Goal: Complete application form

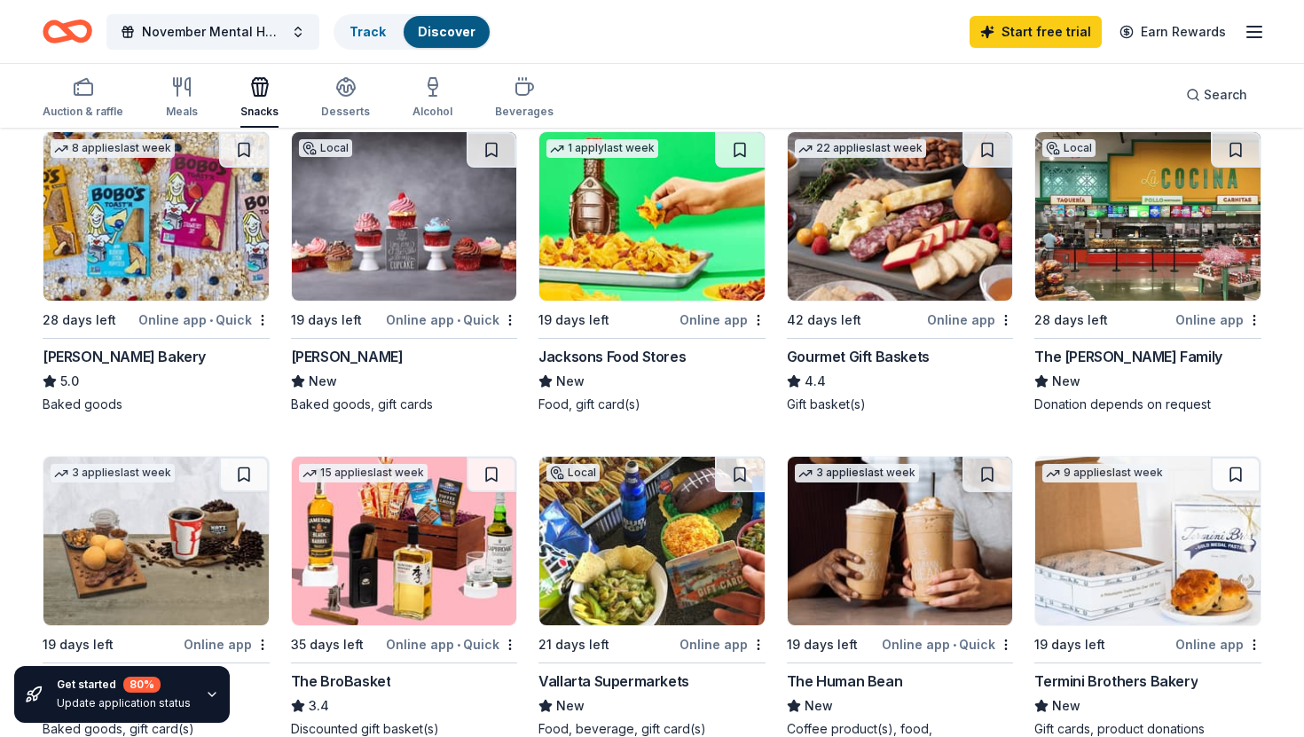
scroll to position [523, 0]
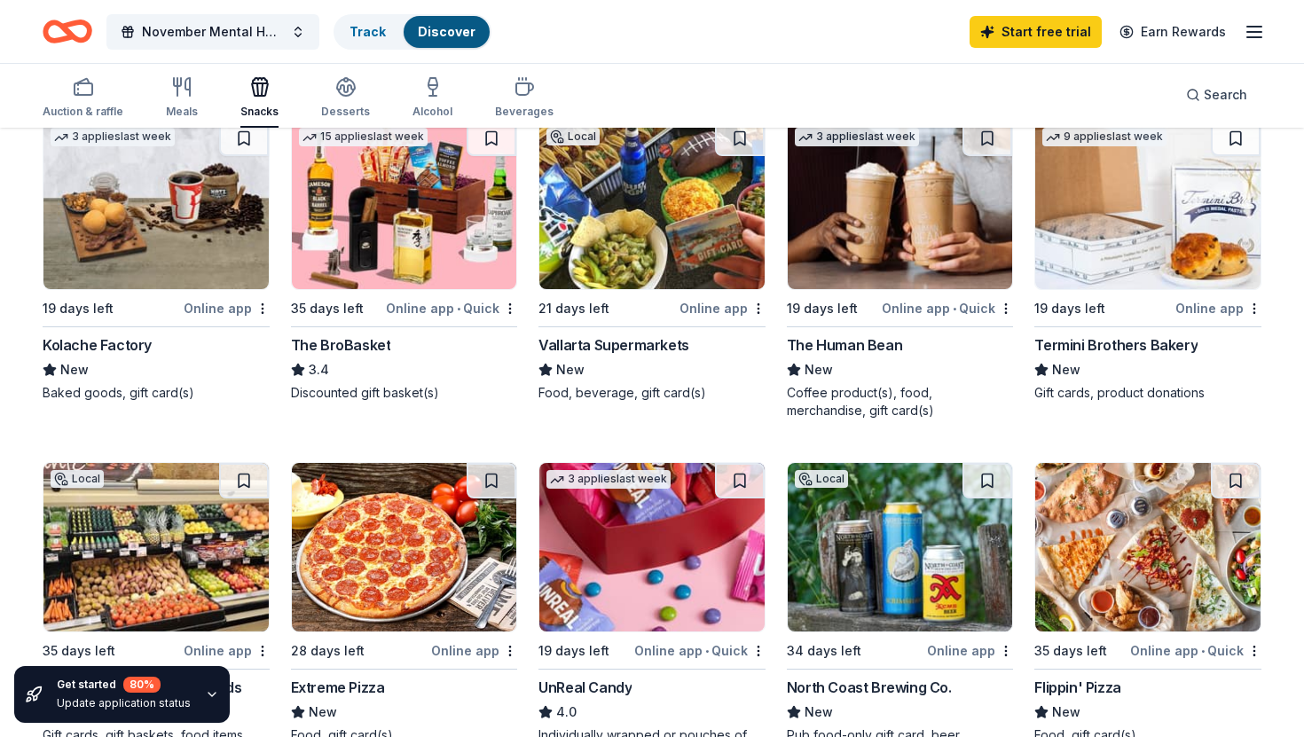
scroll to position [854, 0]
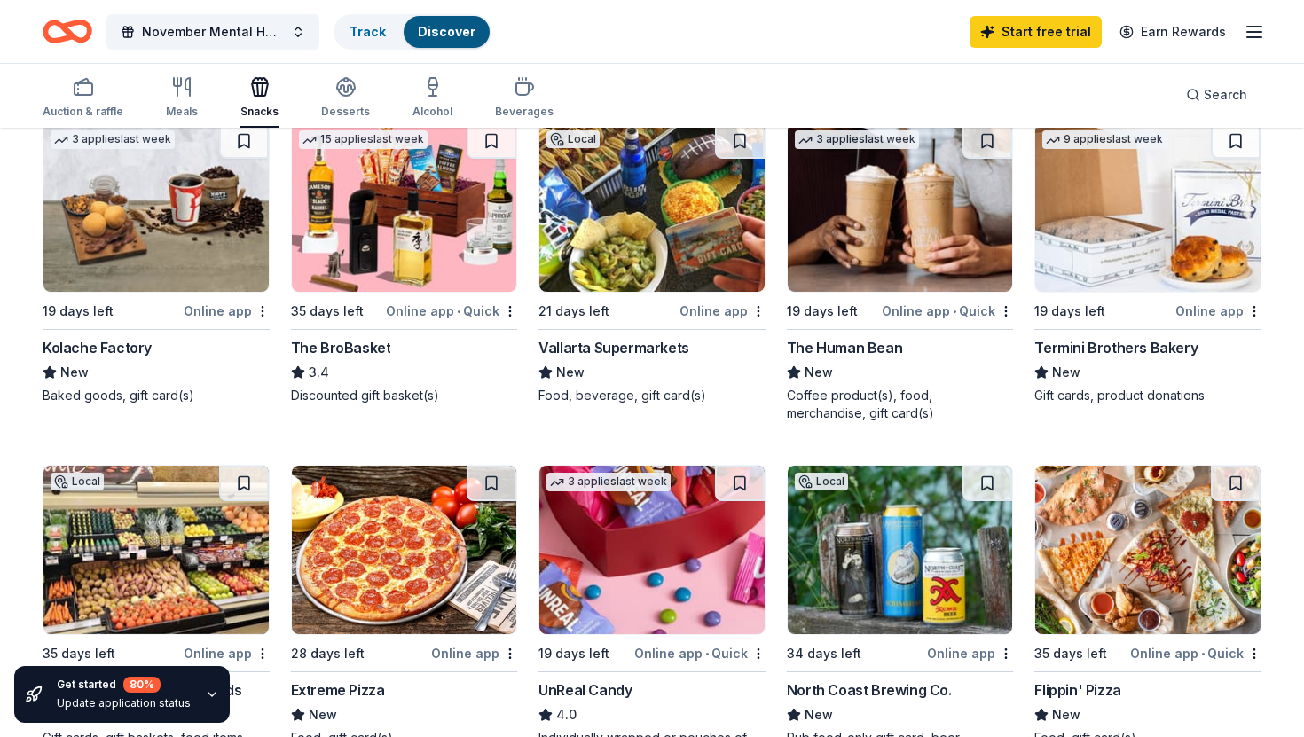
click at [609, 232] on img at bounding box center [651, 207] width 225 height 169
click at [144, 27] on span "November Mental Health Campaign" at bounding box center [213, 31] width 142 height 21
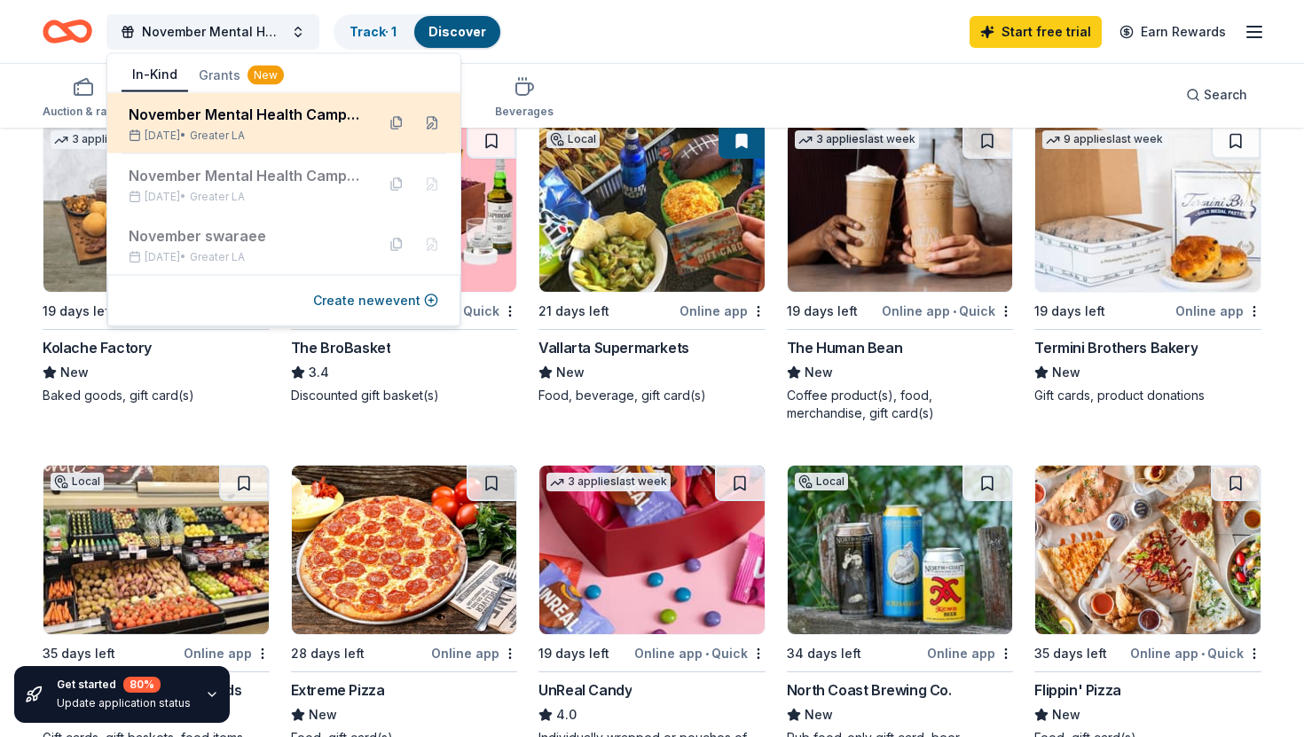
click at [245, 137] on span "Greater LA" at bounding box center [217, 136] width 55 height 14
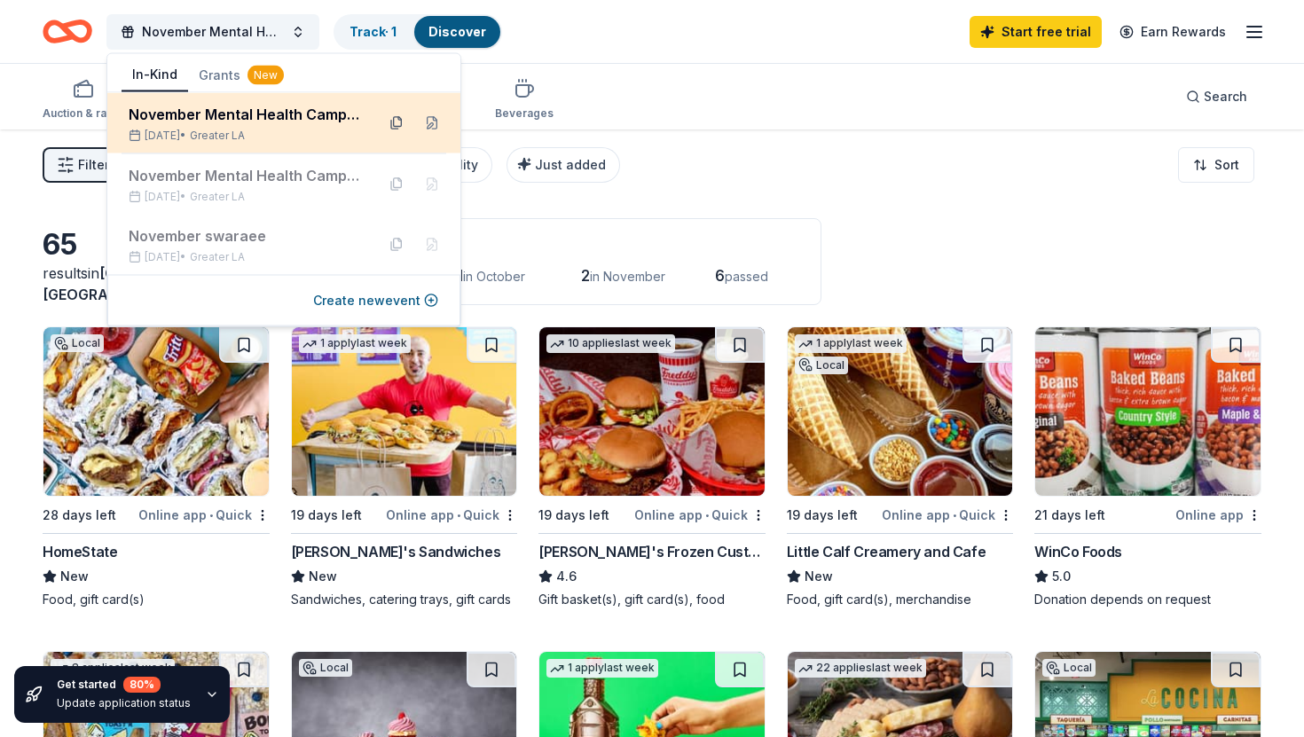
click at [387, 123] on button at bounding box center [396, 123] width 28 height 28
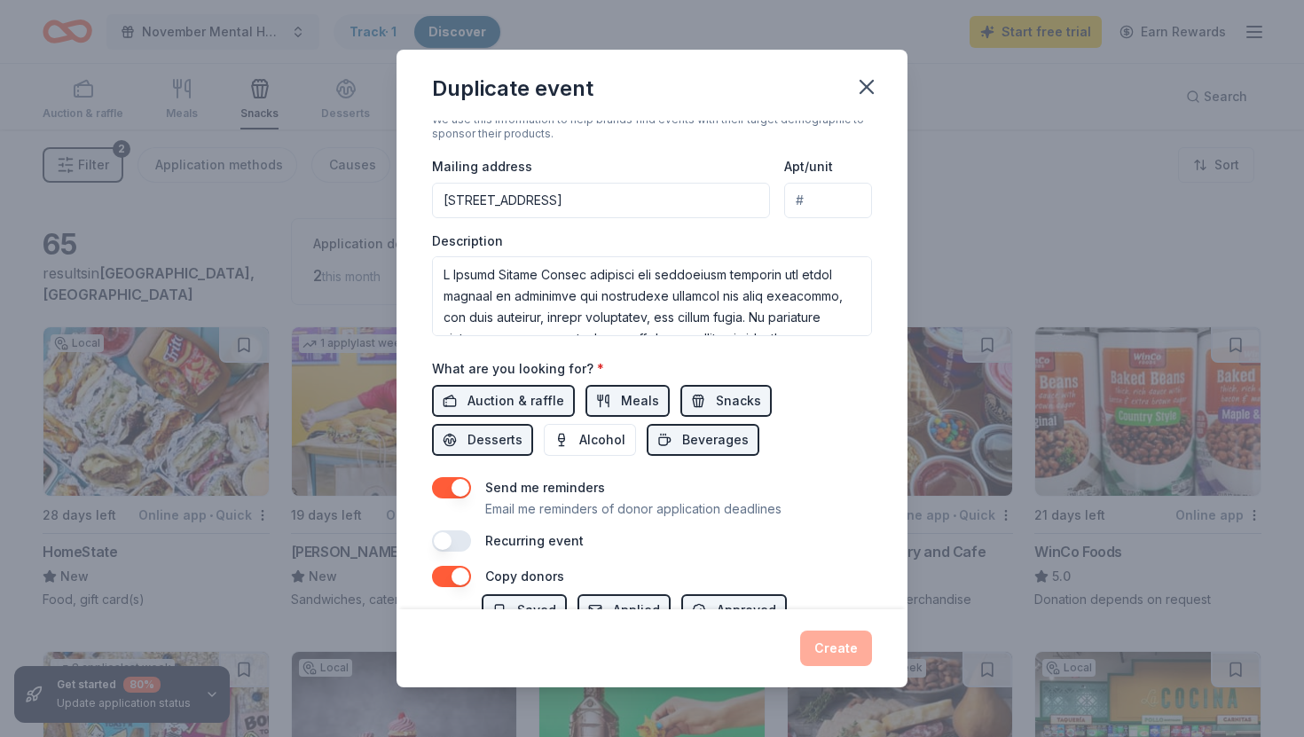
scroll to position [394, 0]
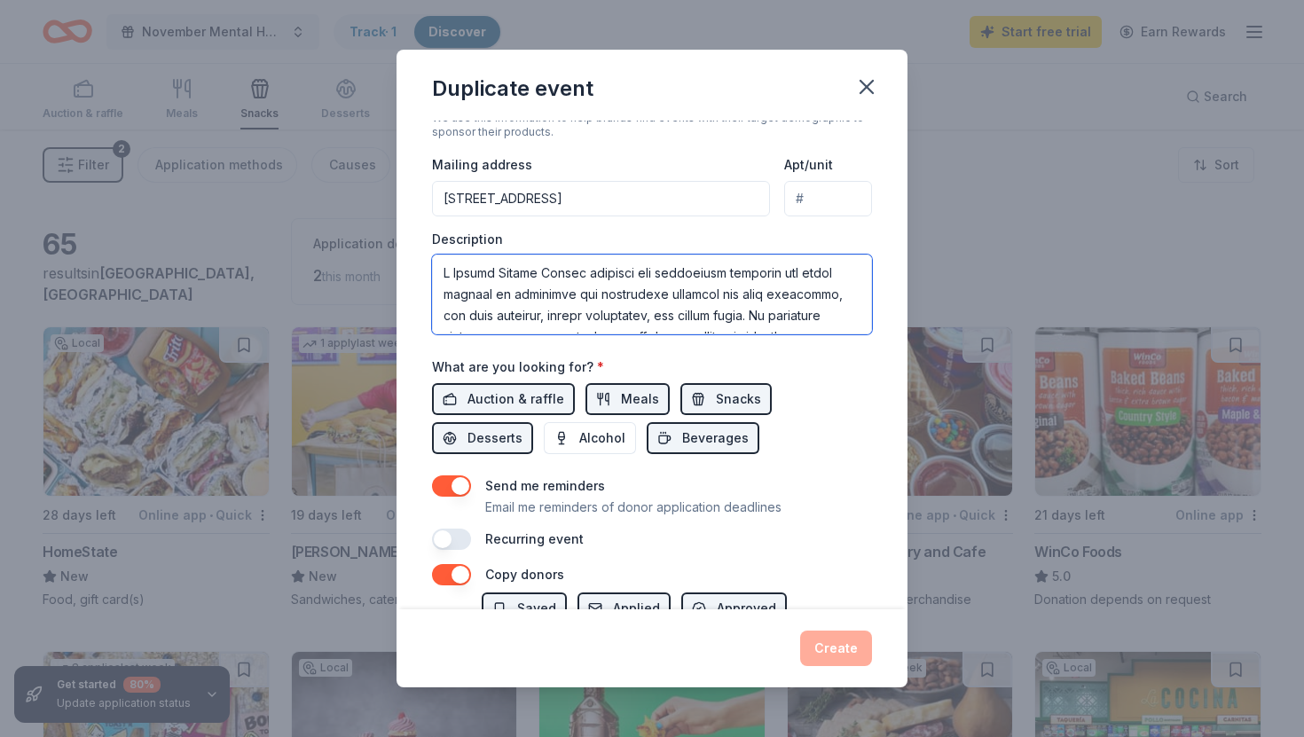
click at [439, 275] on textarea at bounding box center [652, 295] width 440 height 80
drag, startPoint x: 439, startPoint y: 275, endPoint x: 657, endPoint y: 340, distance: 226.8
click at [657, 340] on div "Event name * November Mental Health Campaign 31 /100 Event website https://parm…" at bounding box center [652, 138] width 440 height 823
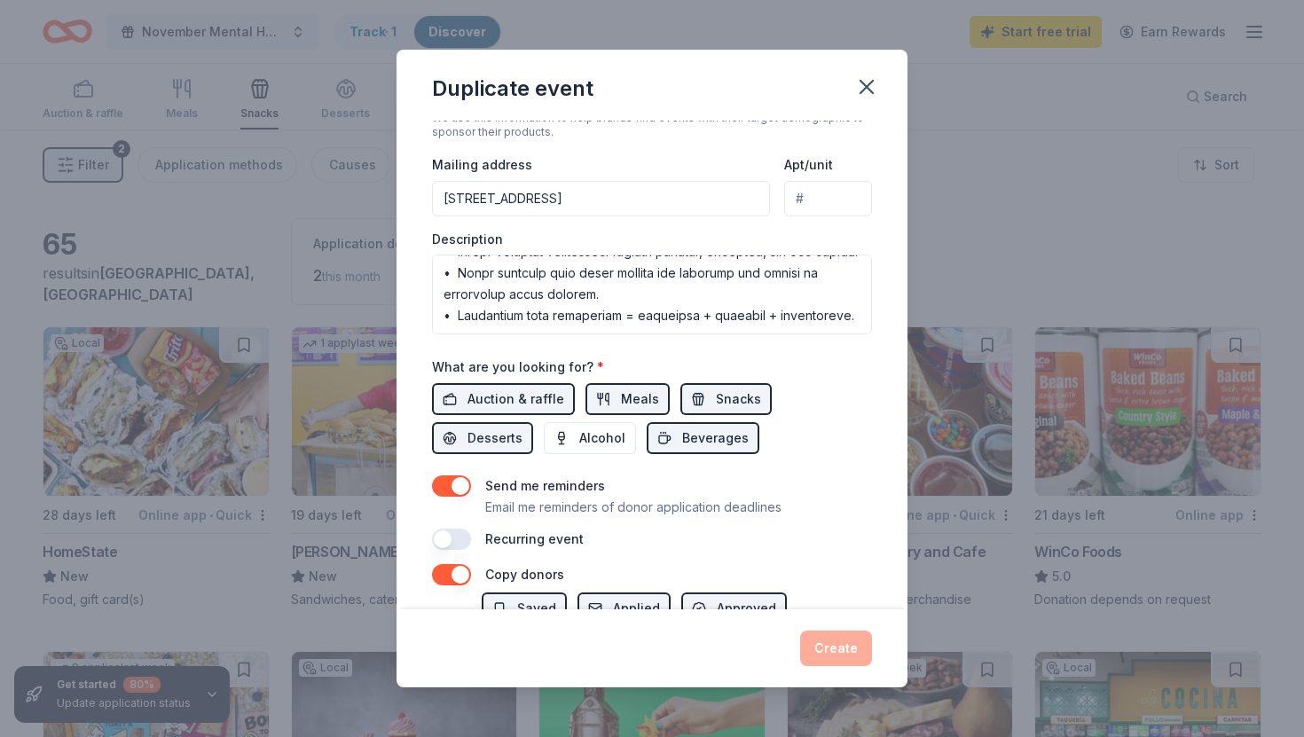
click at [570, 361] on label "What are you looking for? *" at bounding box center [518, 367] width 172 height 18
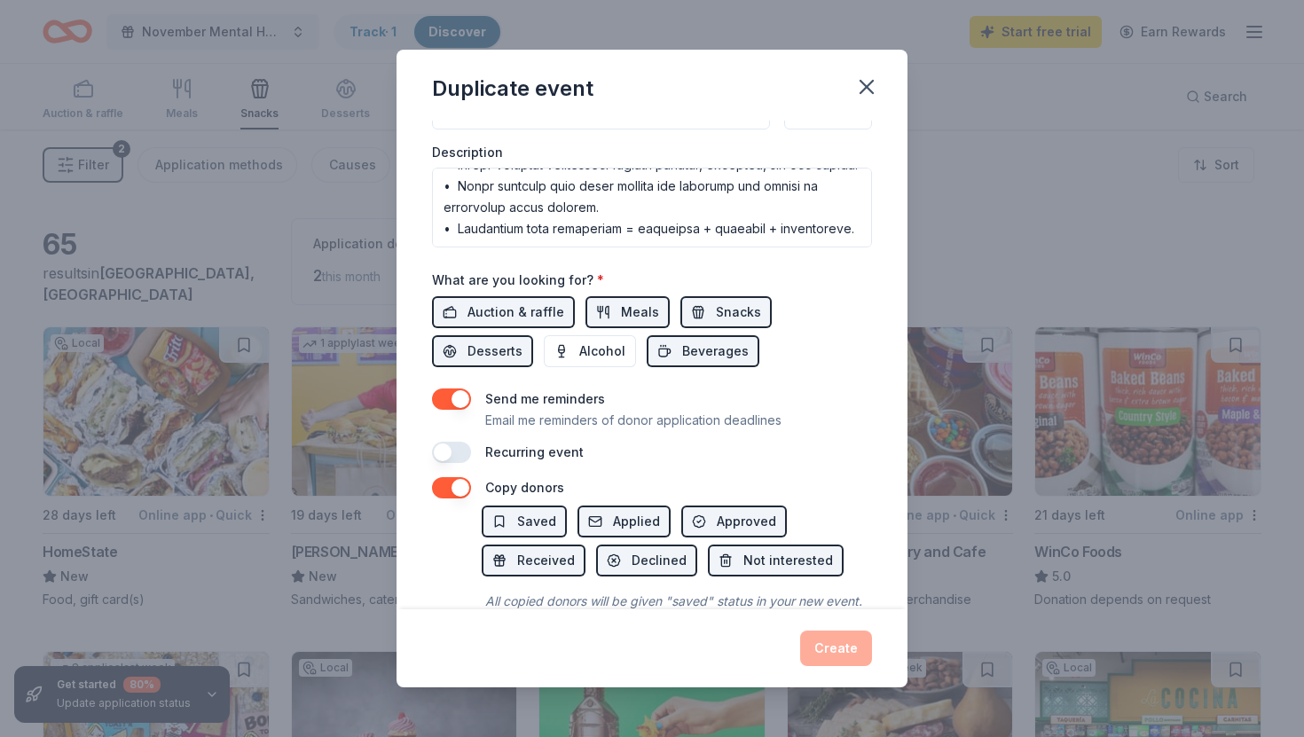
scroll to position [536, 0]
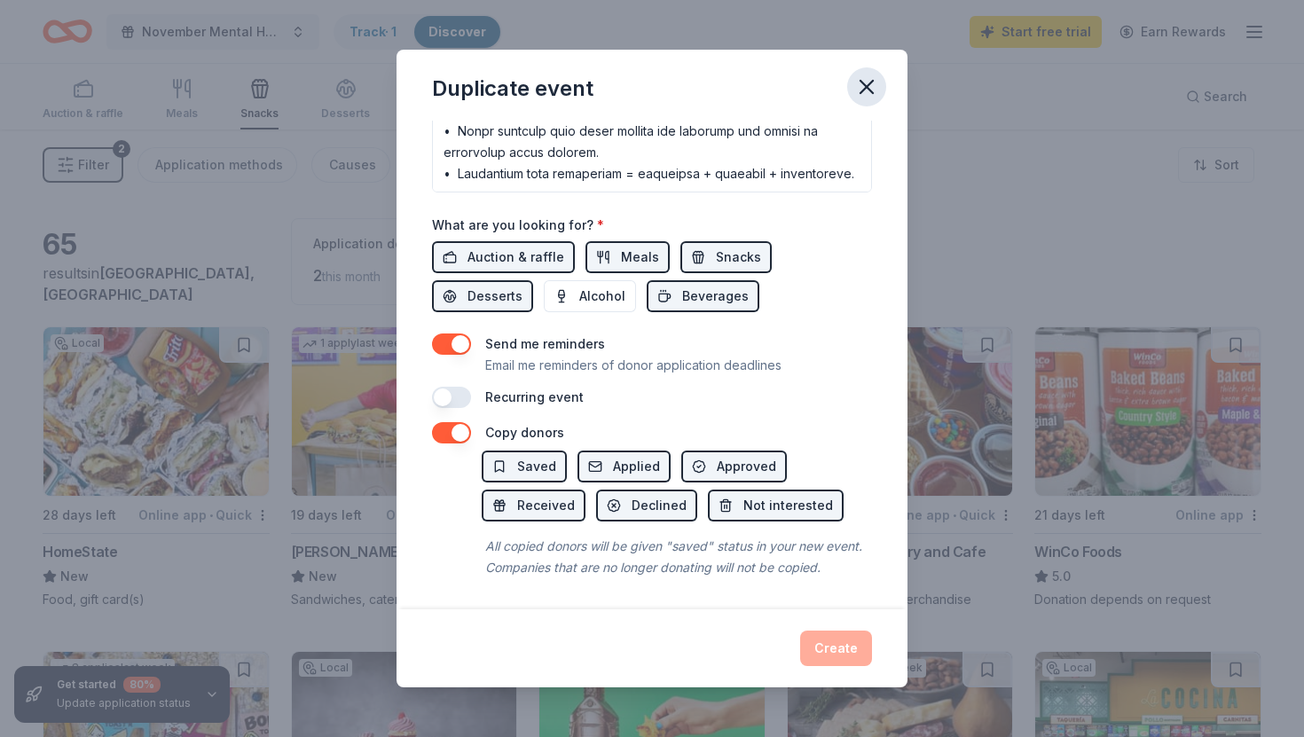
click at [862, 83] on icon "button" at bounding box center [867, 87] width 12 height 12
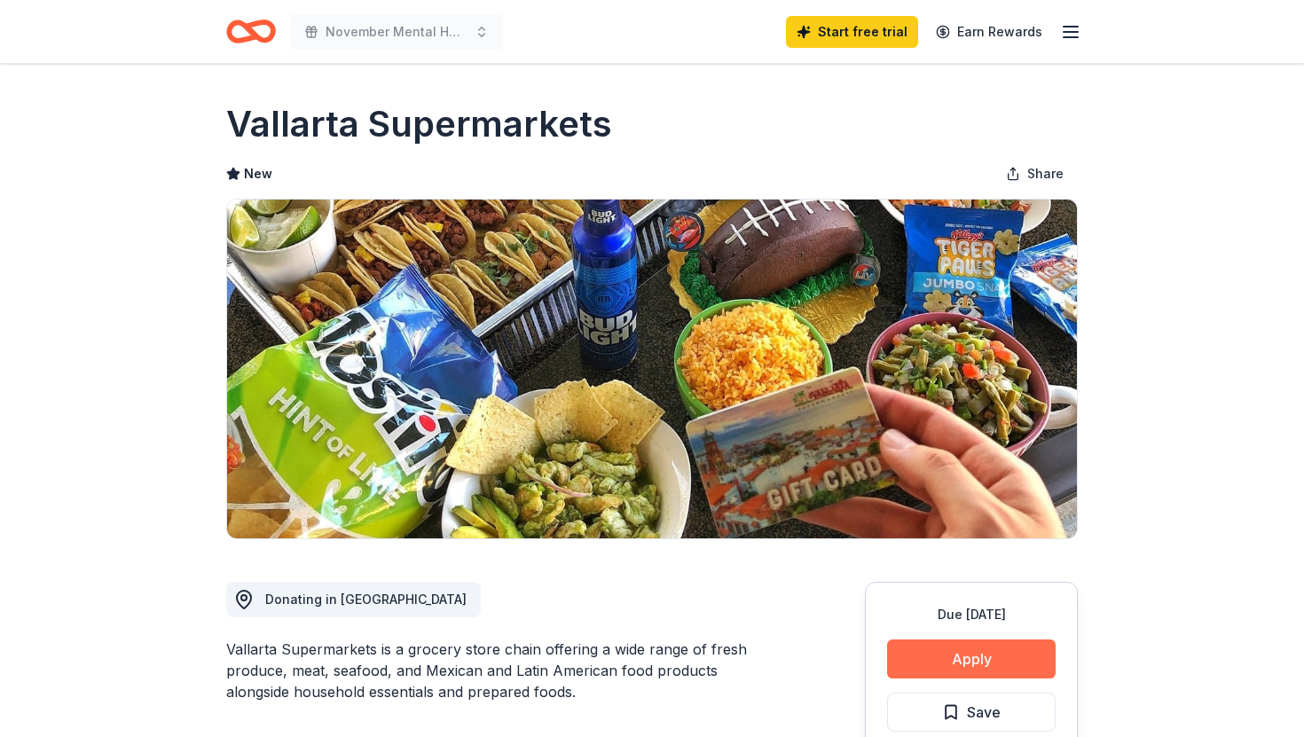
click at [965, 653] on button "Apply" at bounding box center [971, 659] width 169 height 39
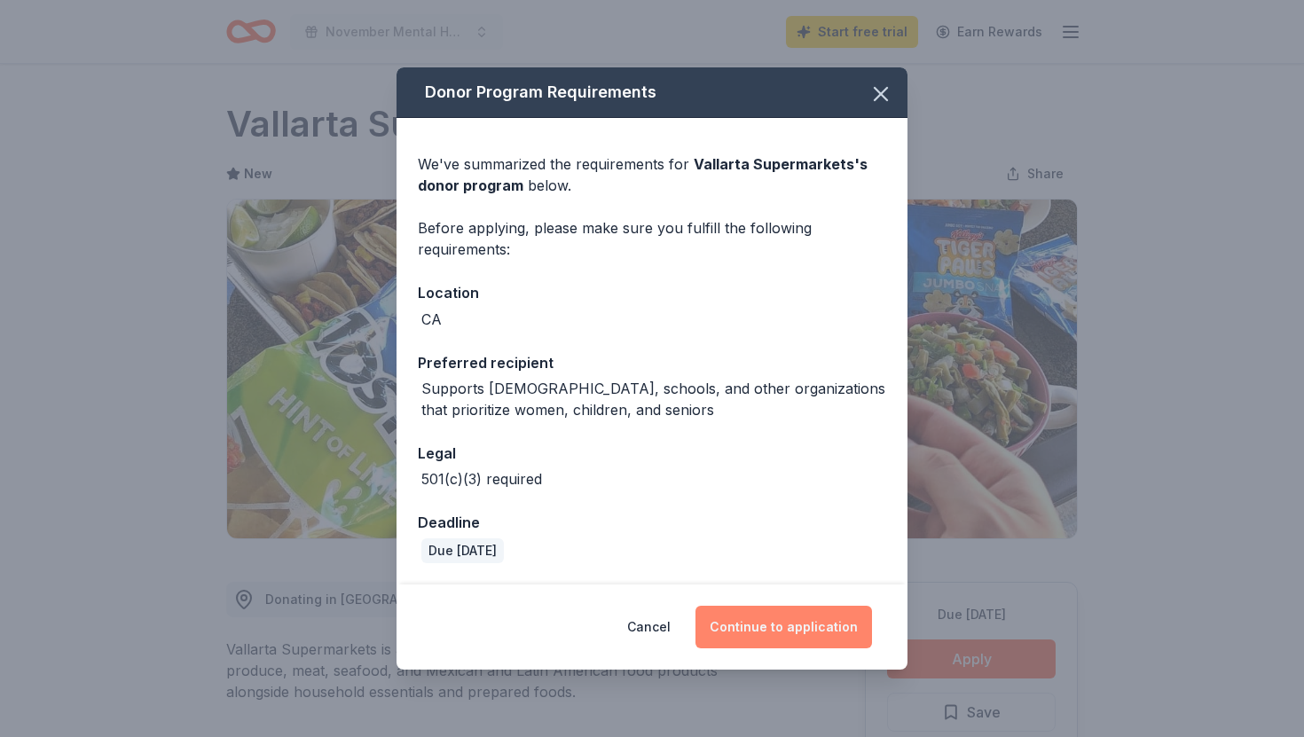
click at [744, 633] on button "Continue to application" at bounding box center [784, 627] width 177 height 43
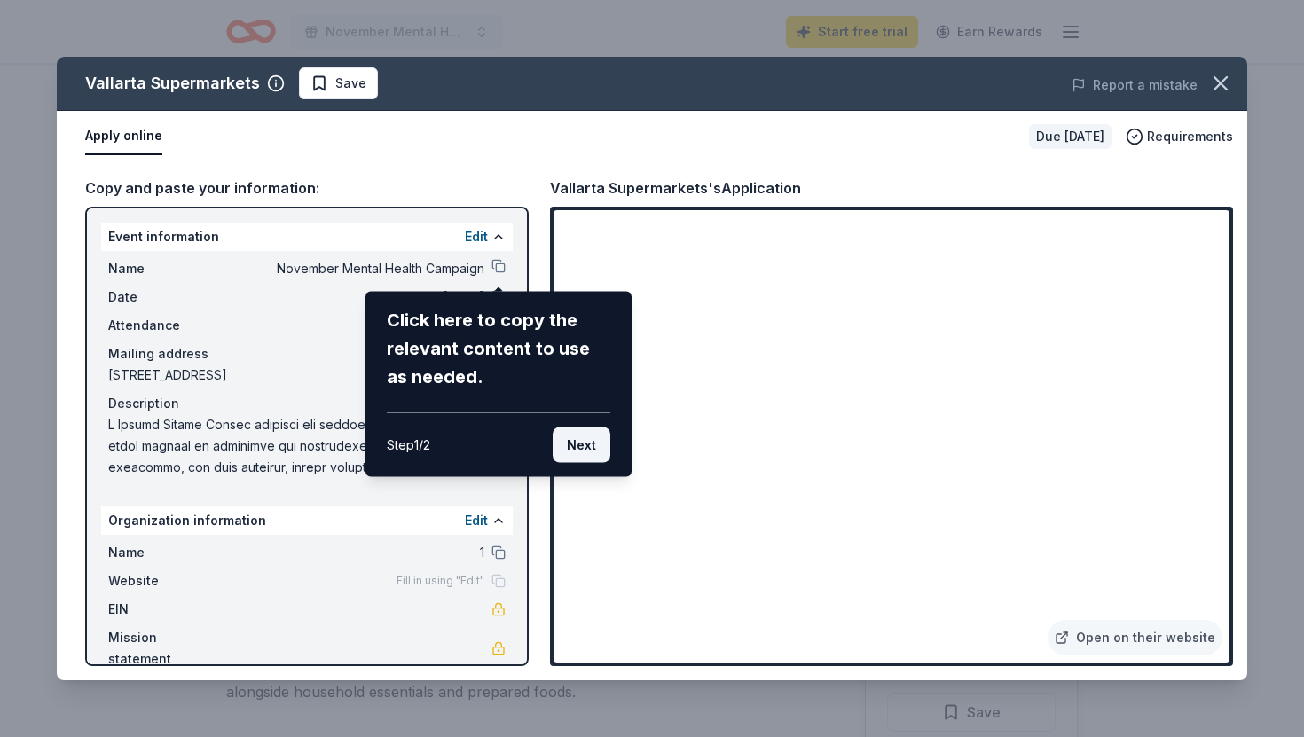
click at [584, 430] on button "Next" at bounding box center [582, 445] width 58 height 35
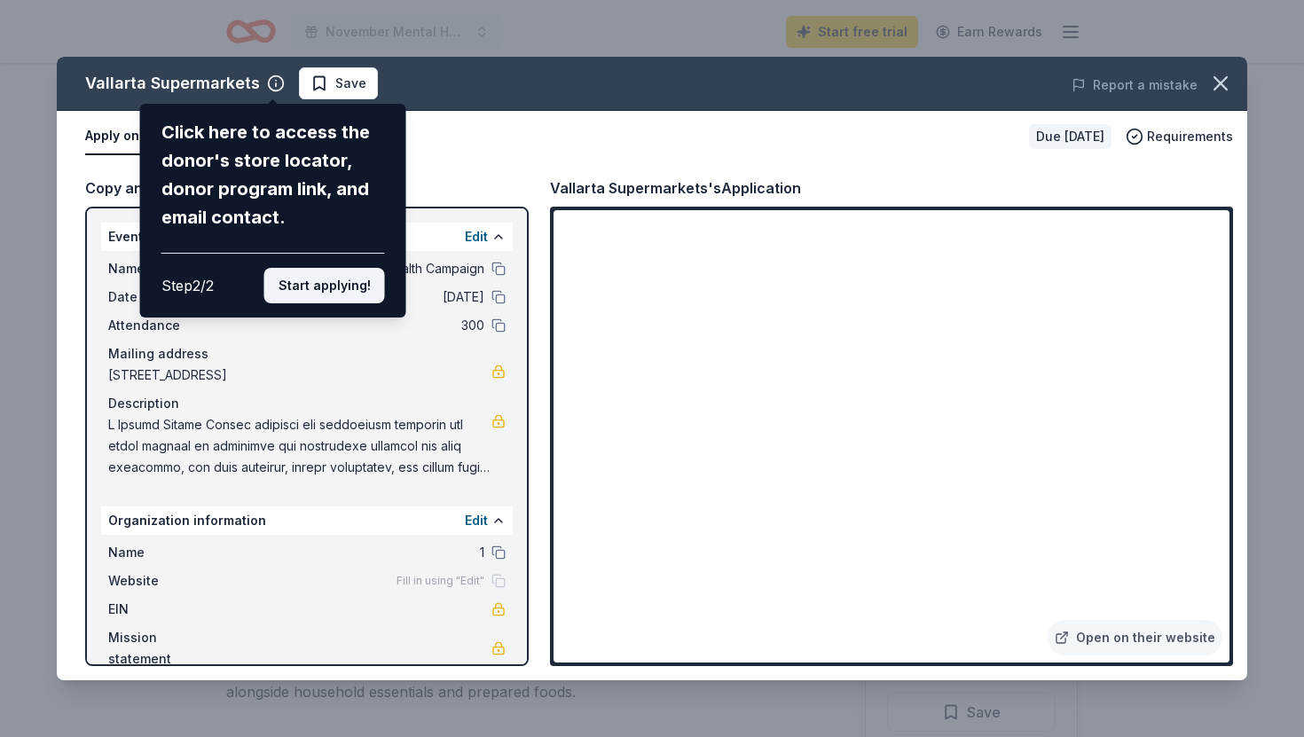
click at [342, 290] on button "Start applying!" at bounding box center [324, 285] width 121 height 35
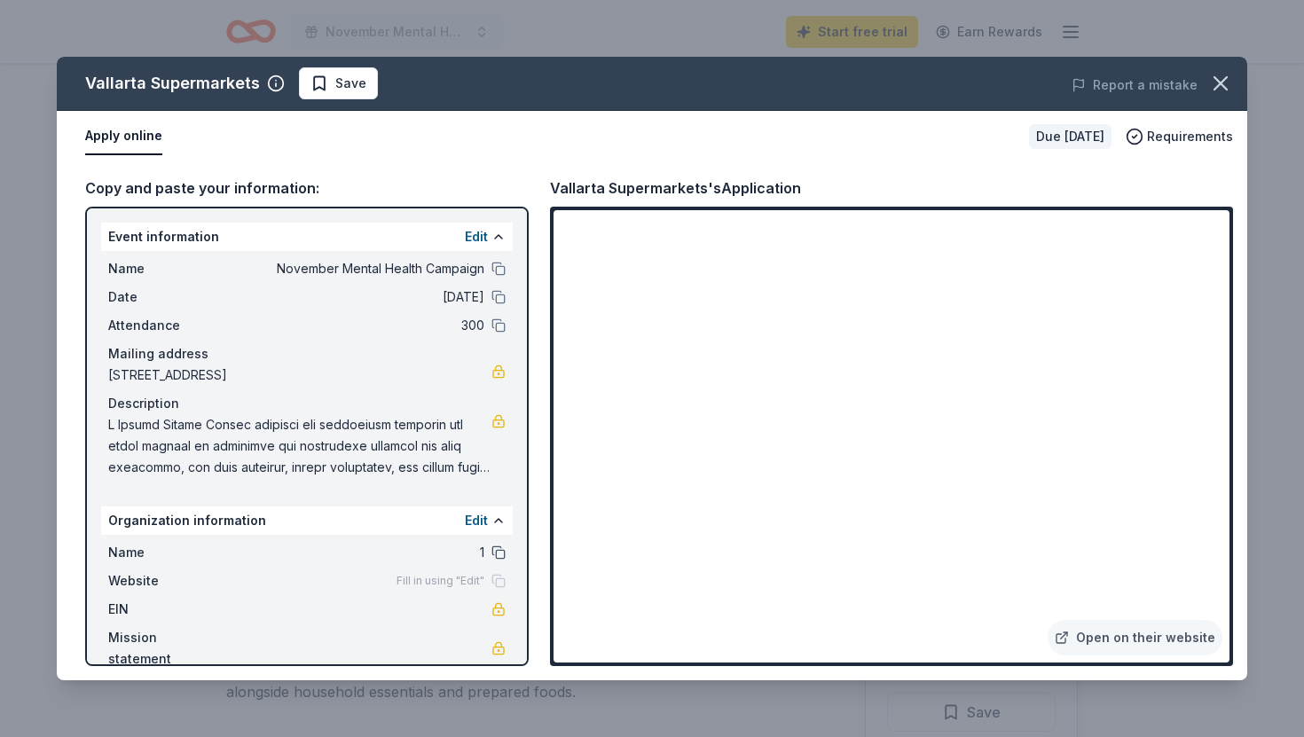
click at [493, 550] on button at bounding box center [499, 553] width 14 height 14
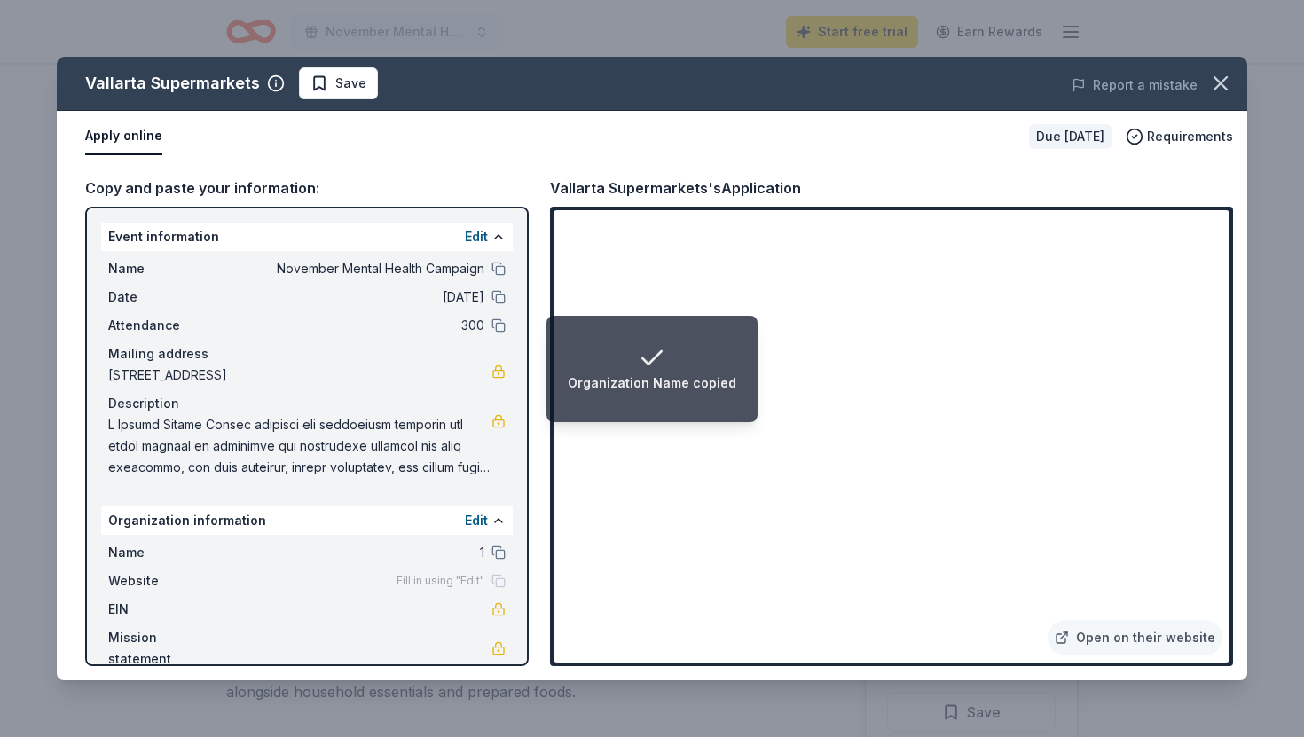
click at [440, 572] on div "Website Fill in using "Edit"" at bounding box center [306, 580] width 397 height 21
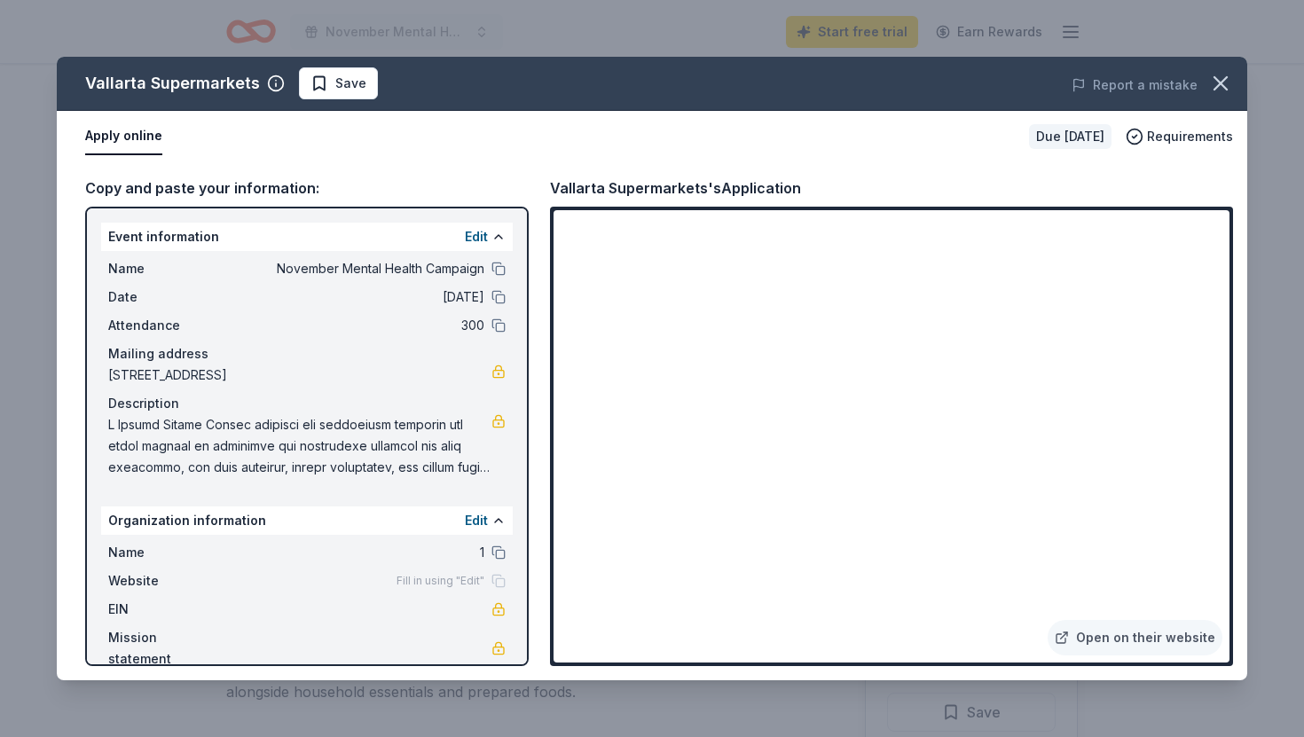
click at [402, 561] on span "1" at bounding box center [355, 552] width 257 height 21
click at [471, 515] on button "Edit" at bounding box center [476, 520] width 23 height 21
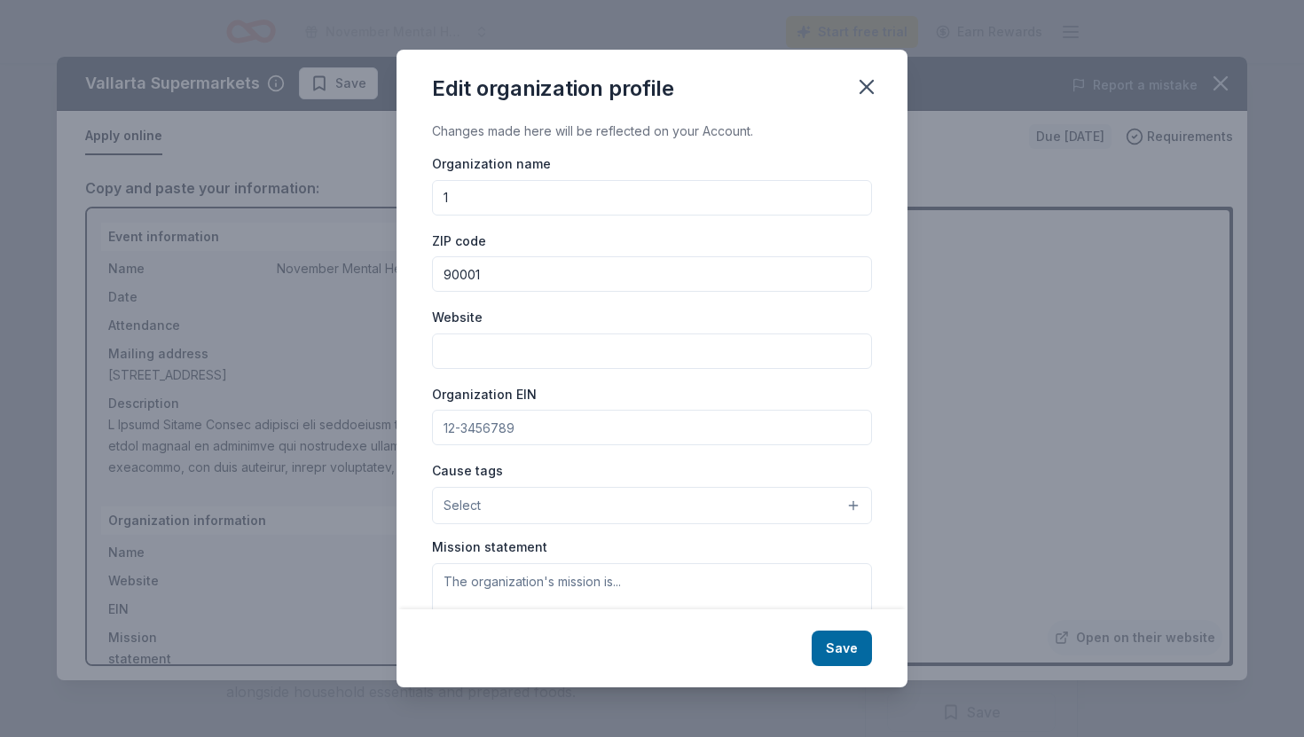
click at [502, 199] on input "1" at bounding box center [652, 197] width 440 height 35
type input "[PERSON_NAME][GEOGRAPHIC_DATA]"
click at [537, 356] on input "Website" at bounding box center [652, 351] width 440 height 35
click at [518, 358] on input "Website" at bounding box center [652, 351] width 440 height 35
paste input "[URL][DOMAIN_NAME]"
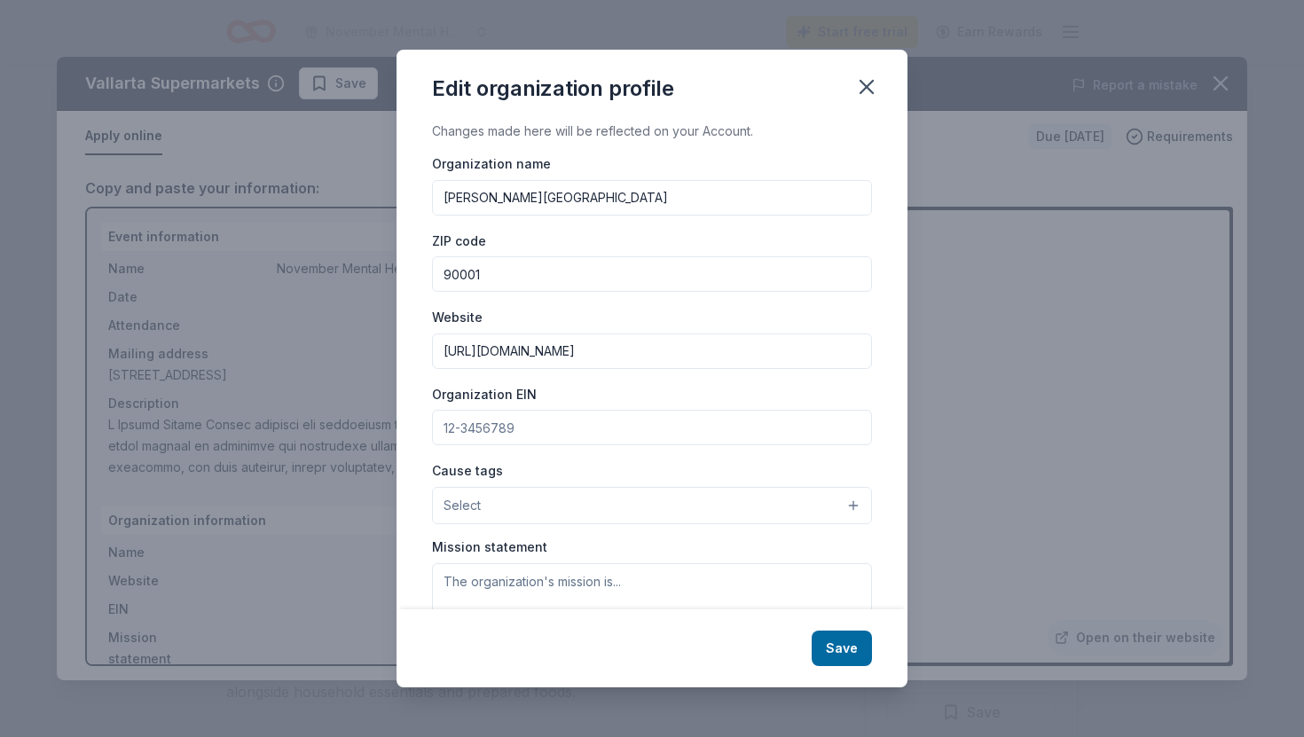
type input "[URL][DOMAIN_NAME]"
click at [568, 434] on input "Organization EIN" at bounding box center [652, 427] width 440 height 35
type input "[US_EMPLOYER_IDENTIFICATION_NUMBER]"
click at [561, 514] on button "Select" at bounding box center [652, 505] width 440 height 37
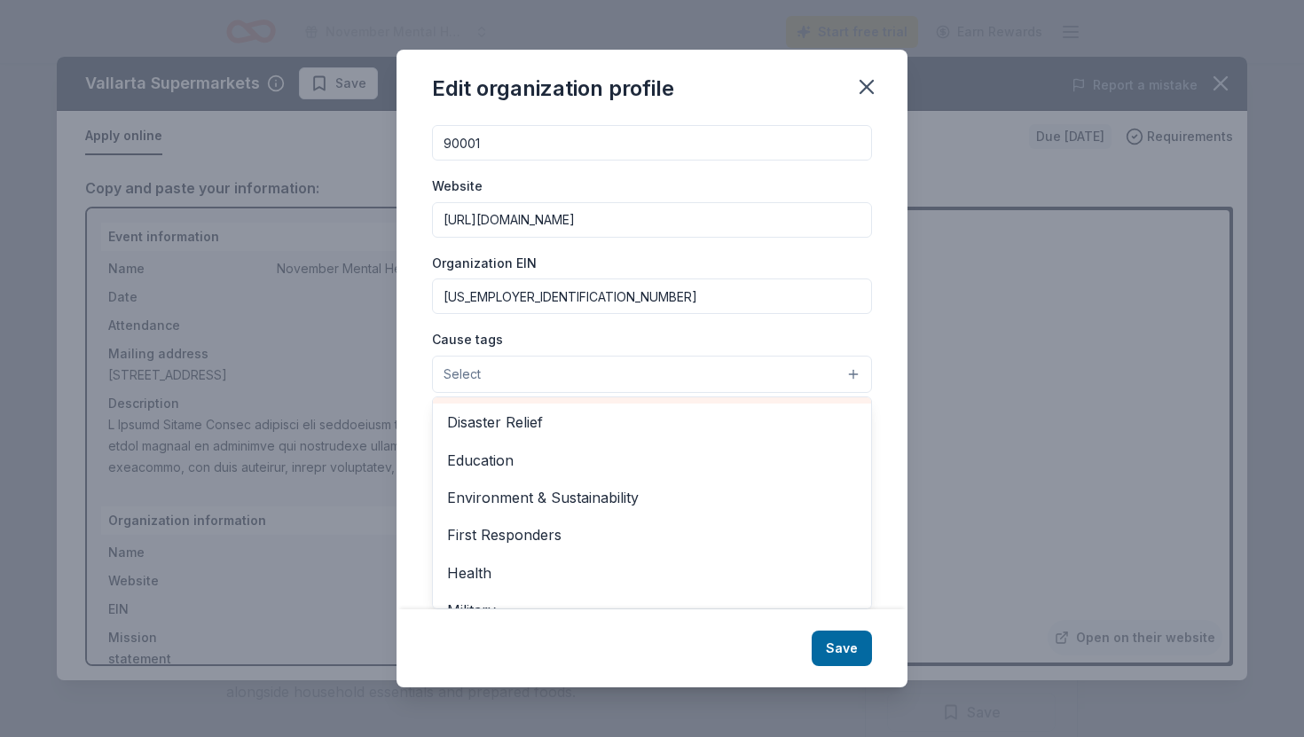
scroll to position [136, 0]
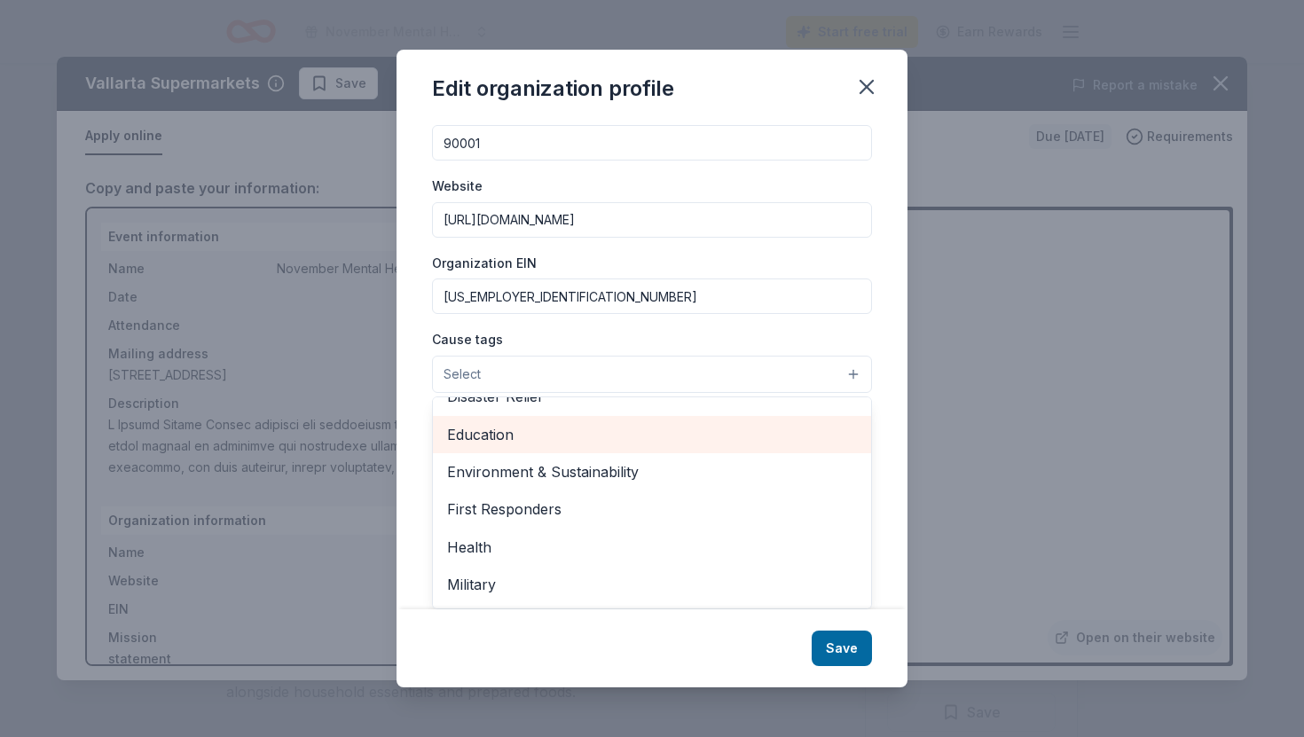
click at [541, 449] on div "Education" at bounding box center [652, 434] width 438 height 37
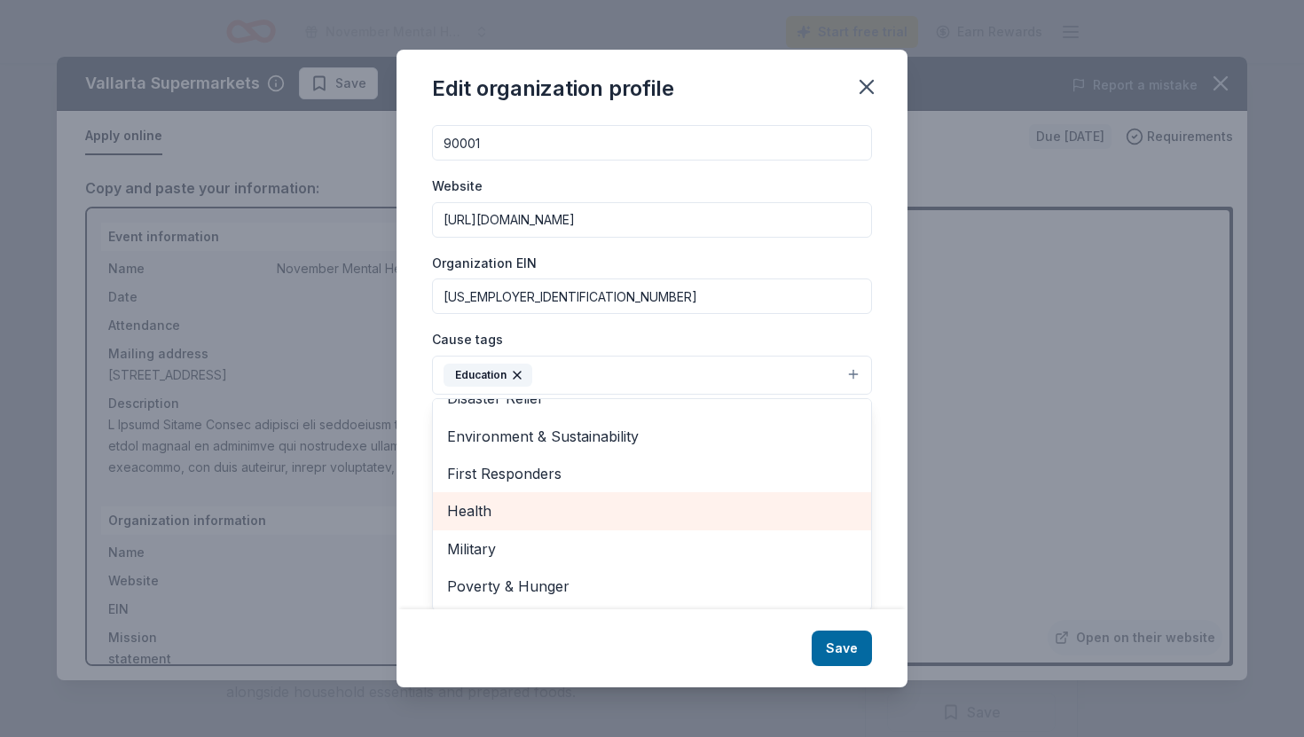
click at [614, 509] on span "Health" at bounding box center [652, 511] width 410 height 23
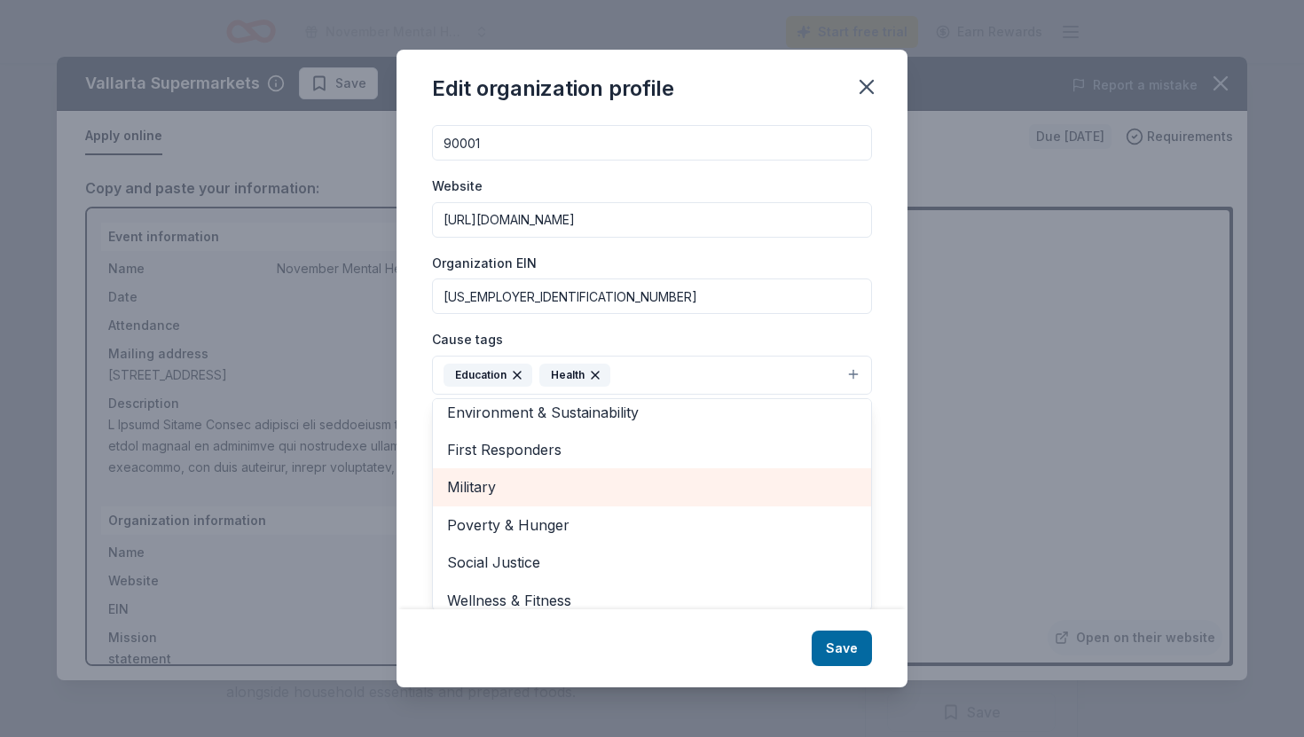
scroll to position [172, 0]
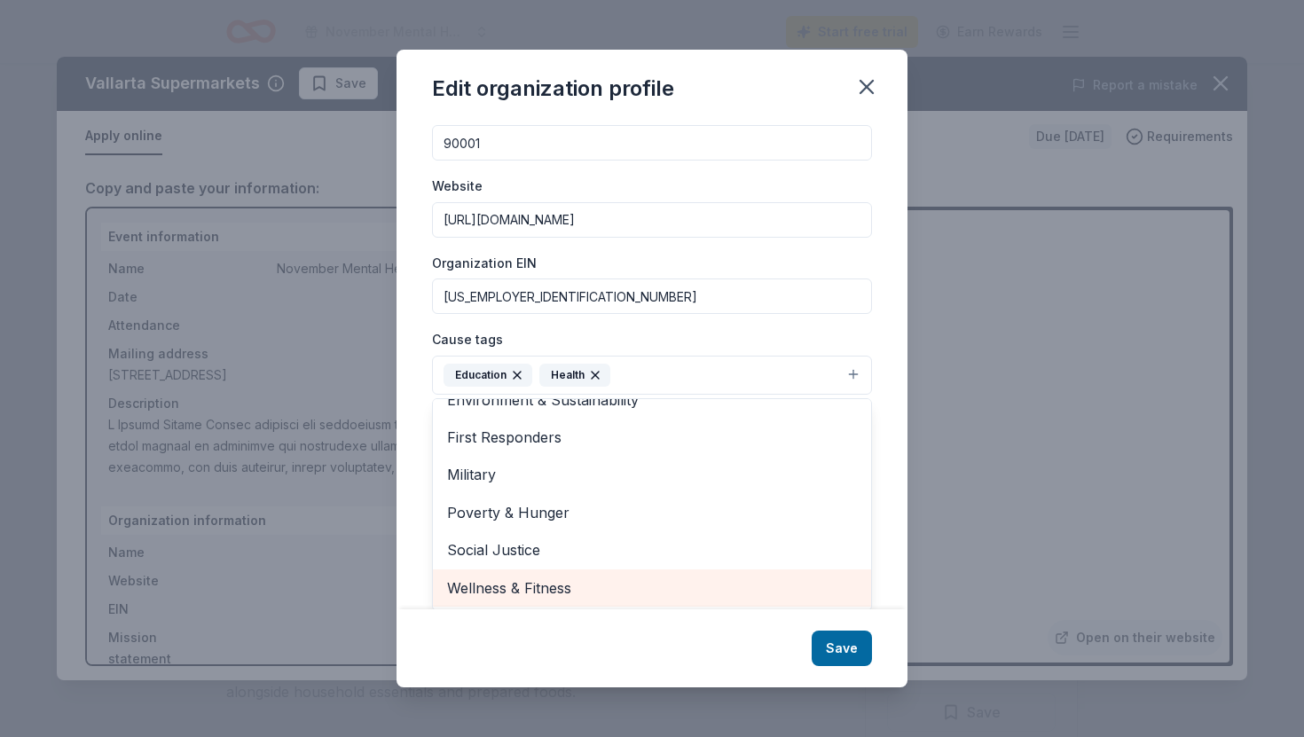
click at [579, 596] on span "Wellness & Fitness" at bounding box center [652, 588] width 410 height 23
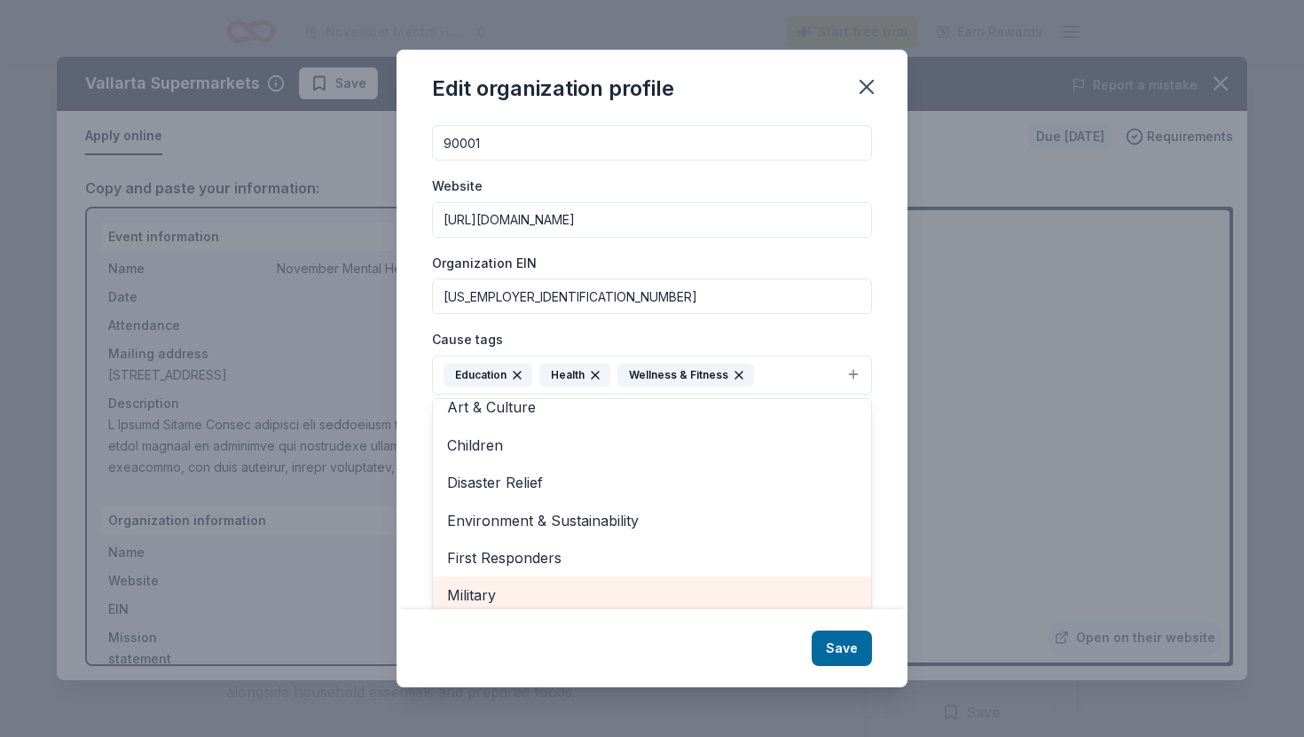
scroll to position [0, 0]
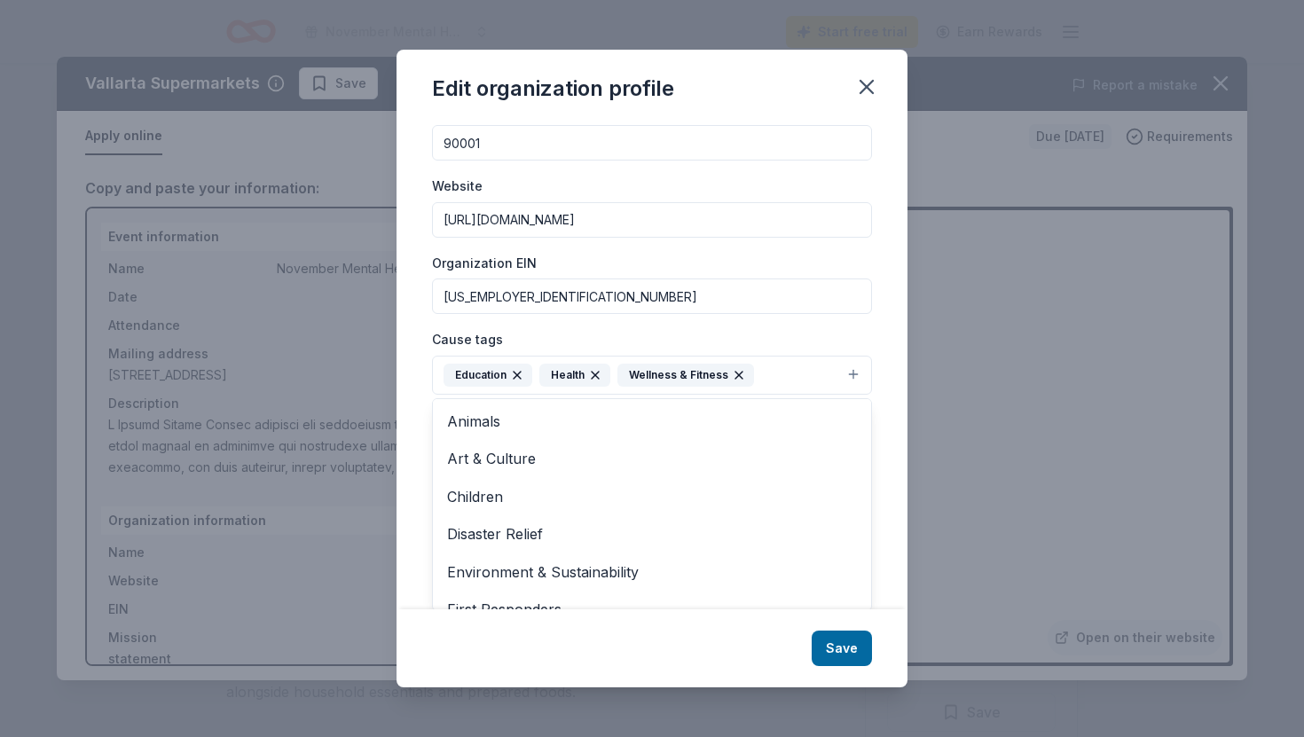
click at [820, 328] on div "Cause tags Education Health Wellness & Fitness Animals Art & Culture Children D…" at bounding box center [652, 361] width 440 height 67
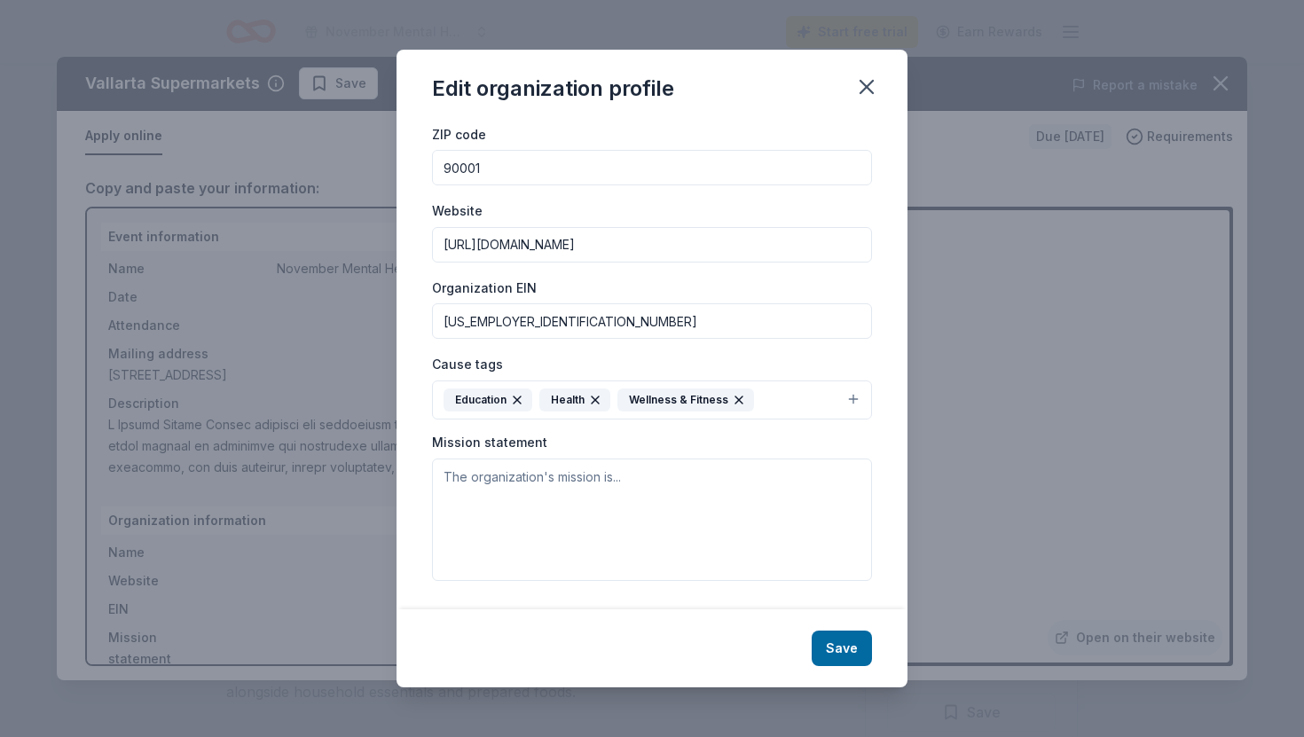
scroll to position [106, 0]
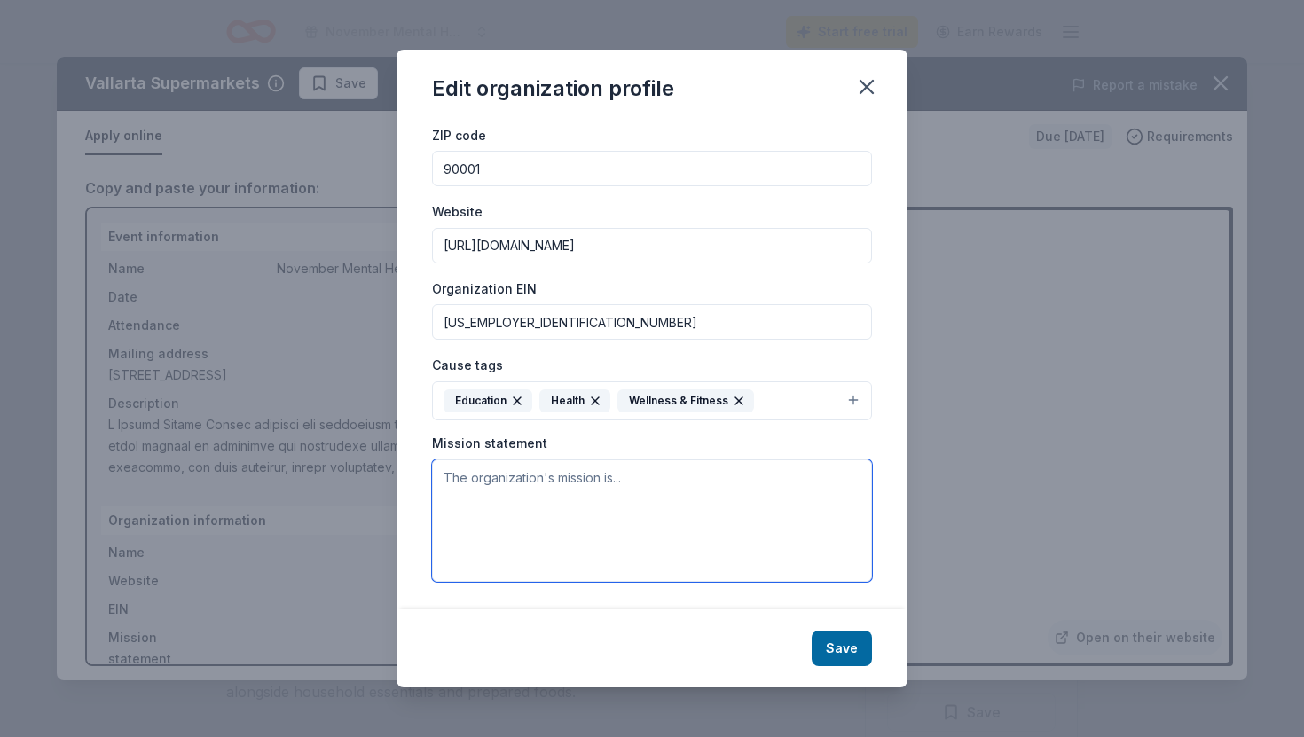
click at [468, 489] on textarea at bounding box center [652, 521] width 440 height 122
click at [514, 500] on textarea at bounding box center [652, 521] width 440 height 122
paste textarea "[PERSON_NAME][GEOGRAPHIC_DATA] and Dual Language School empowers and inspires s…"
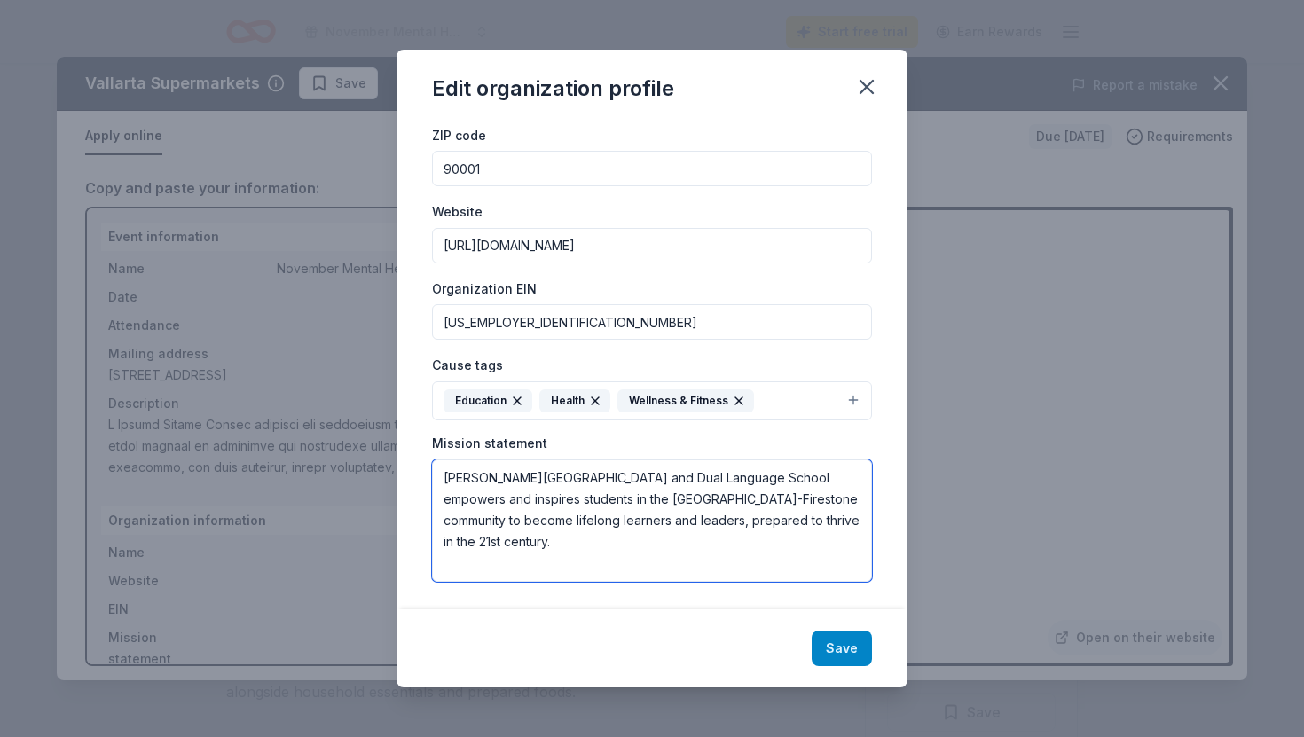
type textarea "[PERSON_NAME][GEOGRAPHIC_DATA] and Dual Language School empowers and inspires s…"
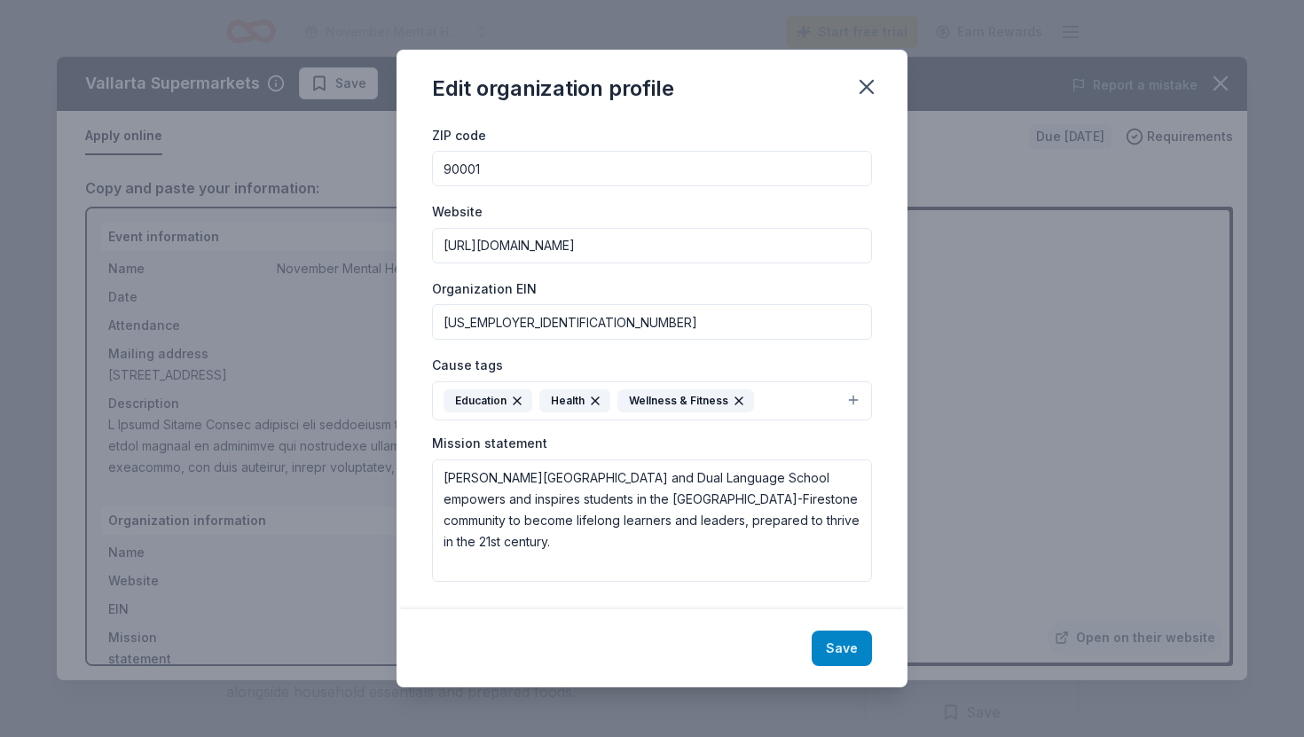
click at [840, 658] on button "Save" at bounding box center [842, 648] width 60 height 35
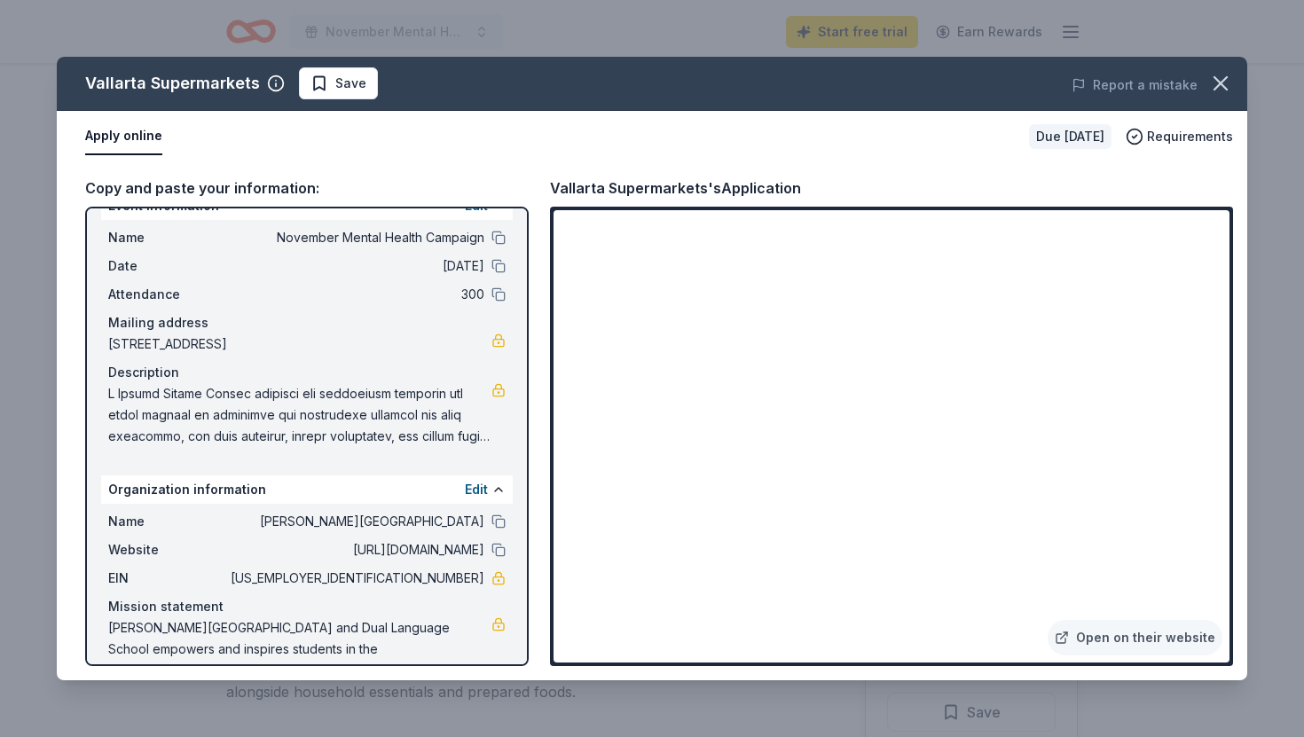
scroll to position [0, 0]
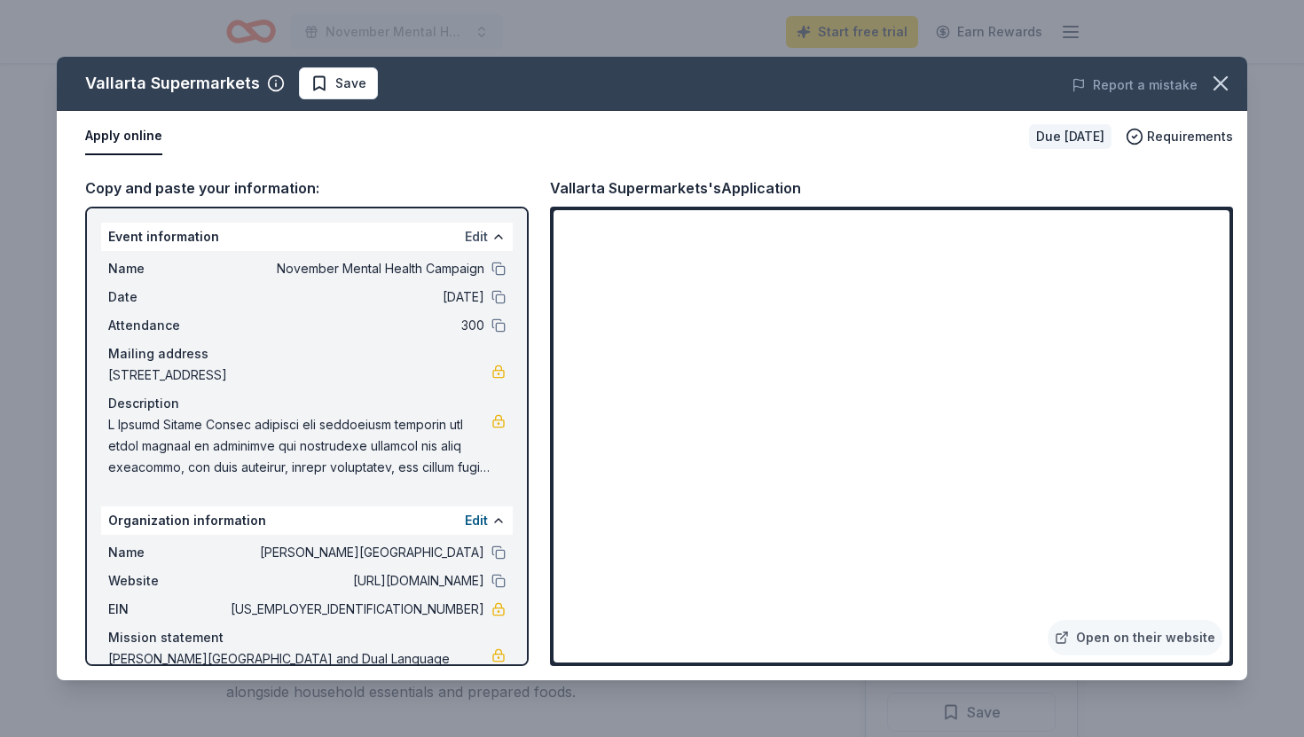
click at [486, 238] on button "Edit" at bounding box center [476, 236] width 23 height 21
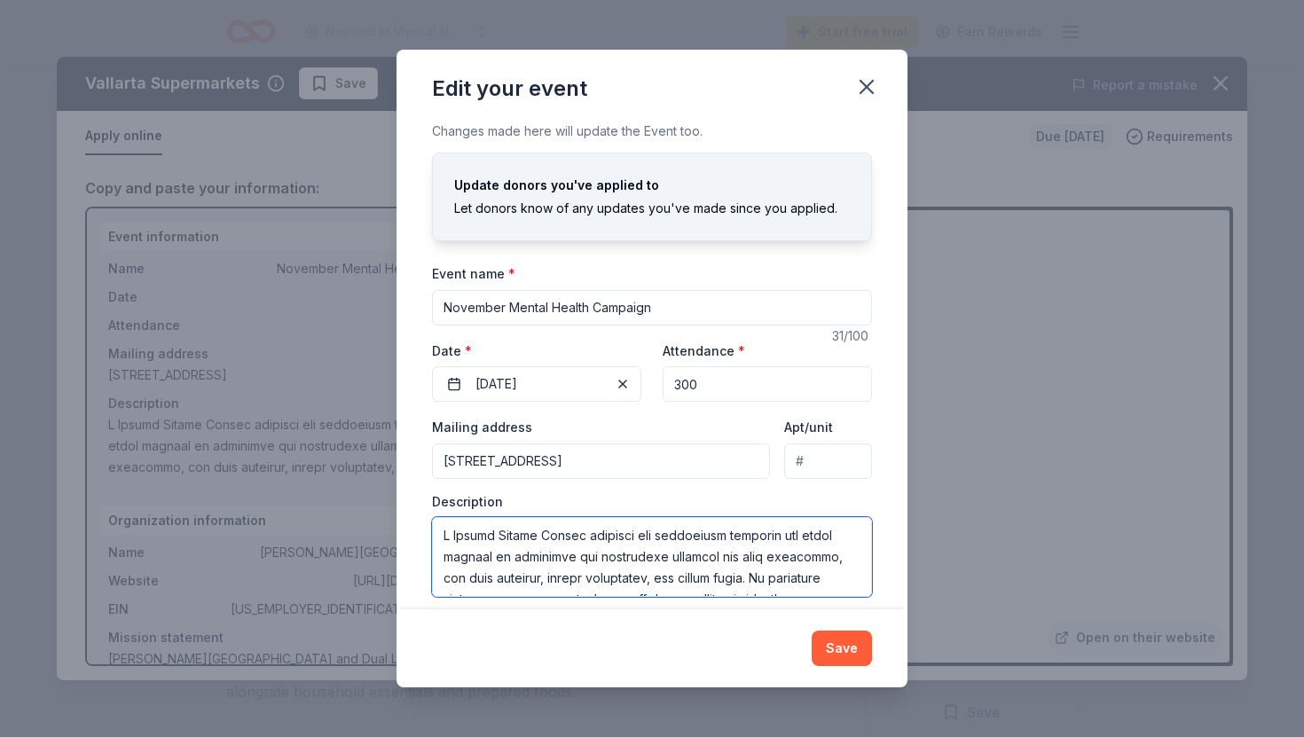
click at [780, 567] on textarea at bounding box center [652, 557] width 440 height 80
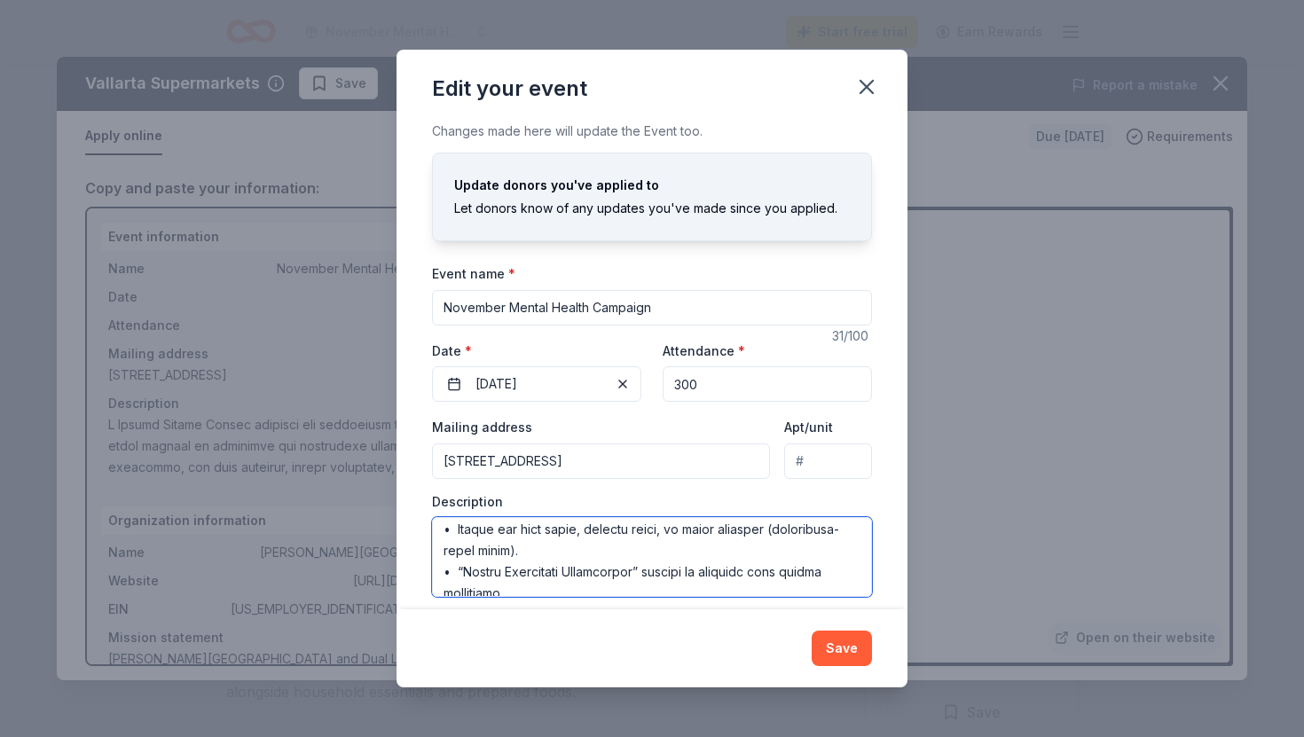
scroll to position [289, 0]
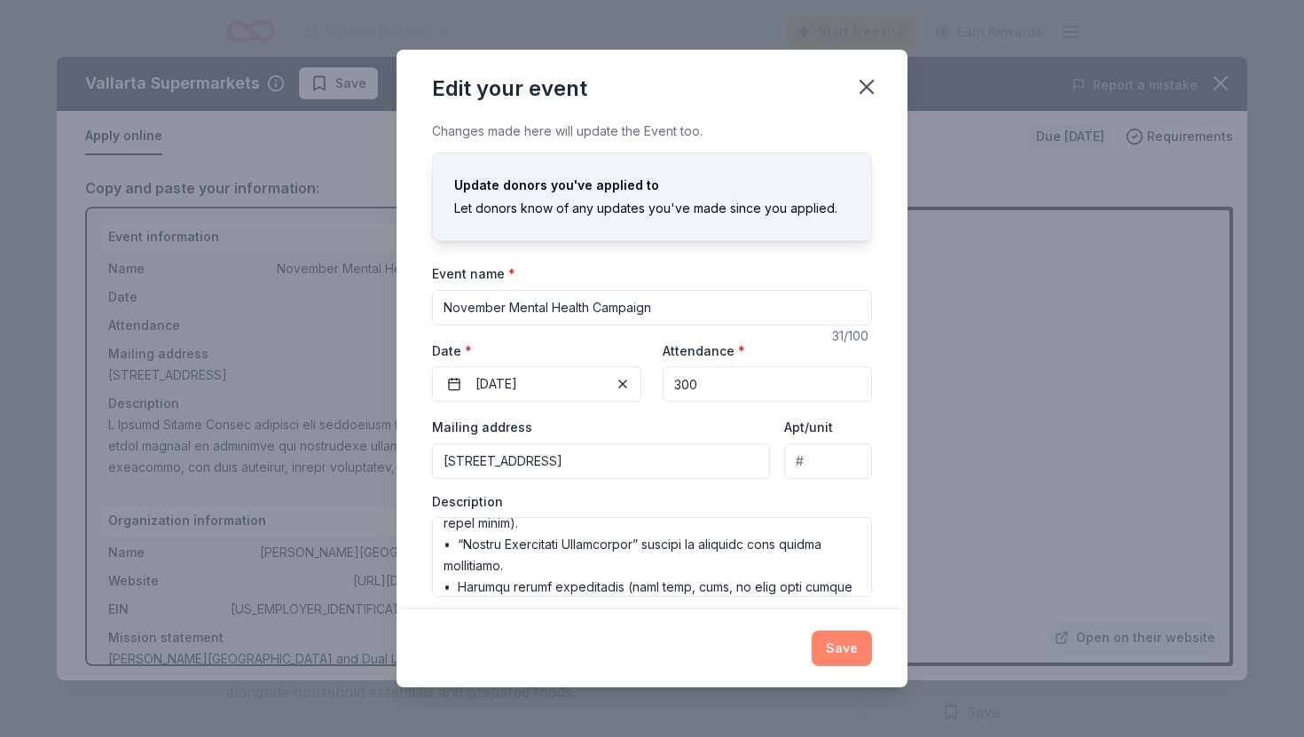
click at [846, 650] on button "Save" at bounding box center [842, 648] width 60 height 35
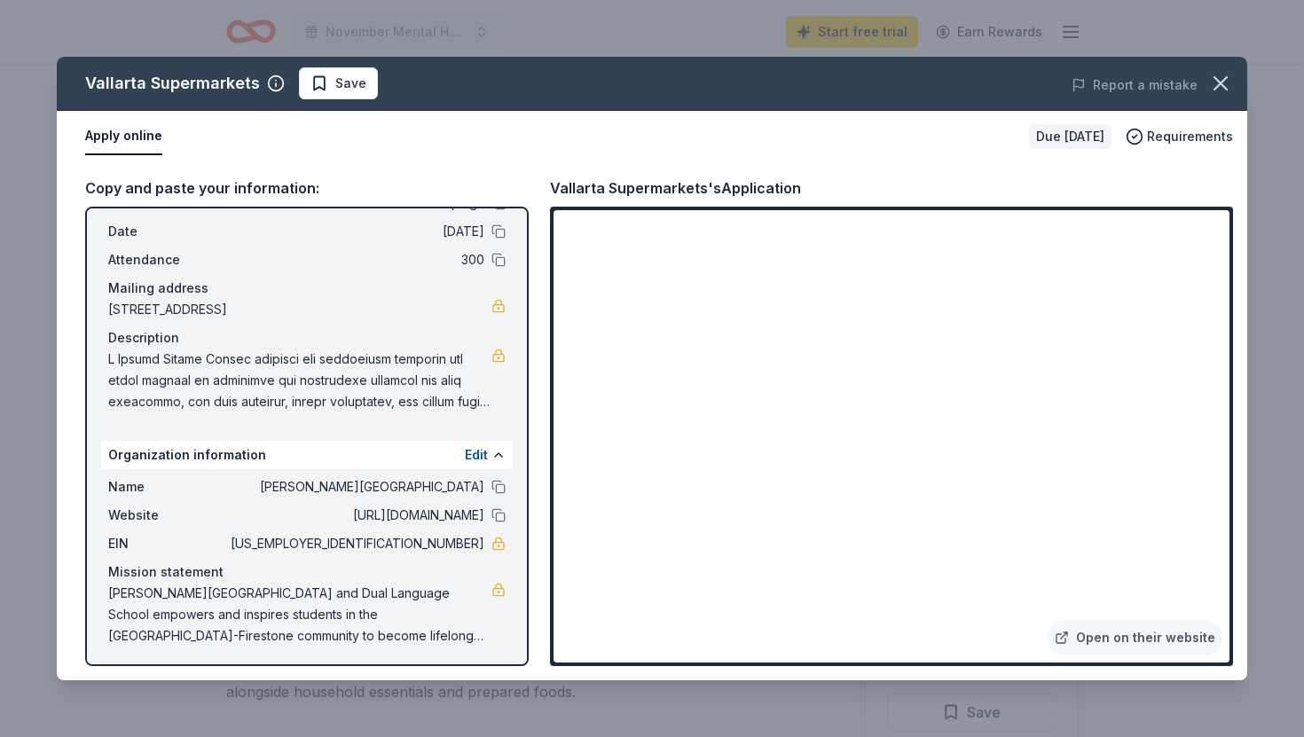
scroll to position [69, 0]
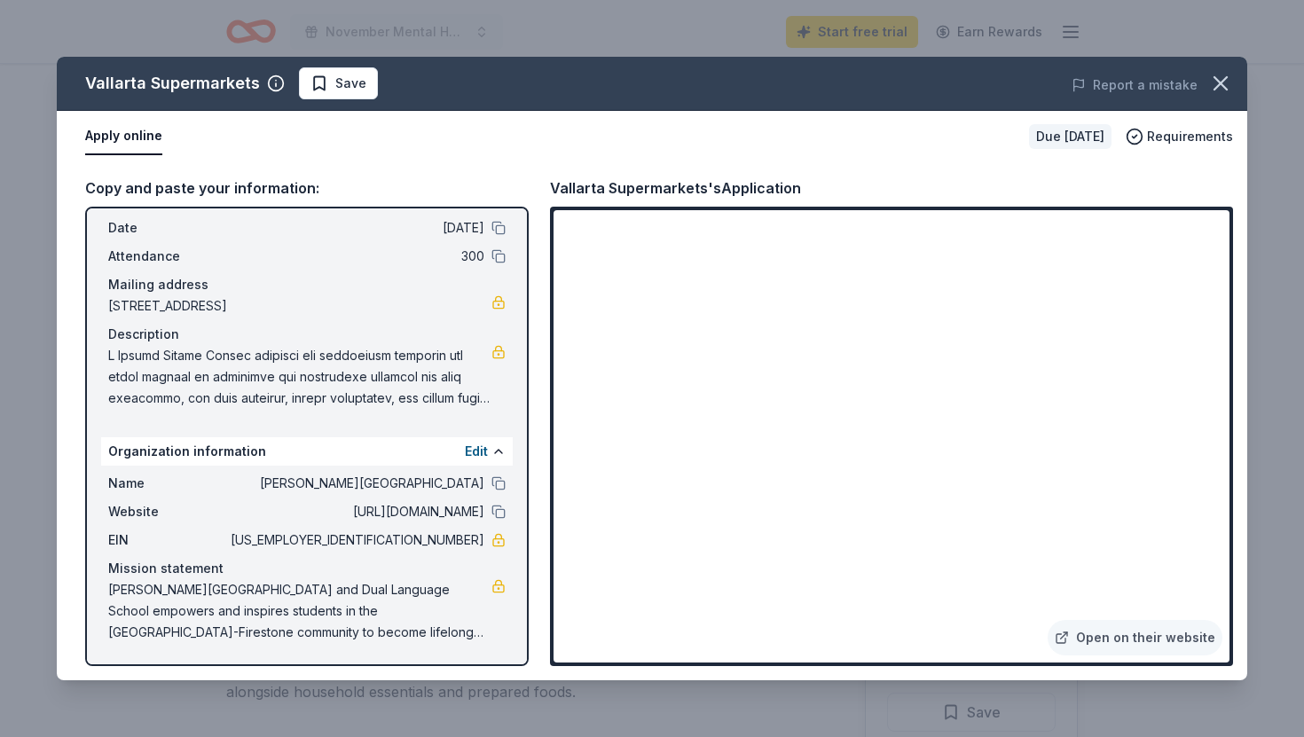
click at [139, 142] on button "Apply online" at bounding box center [123, 136] width 77 height 37
click at [339, 83] on span "Save" at bounding box center [350, 83] width 31 height 21
click at [271, 83] on icon "button" at bounding box center [276, 84] width 18 height 18
click at [107, 153] on button "Apply online" at bounding box center [123, 136] width 77 height 37
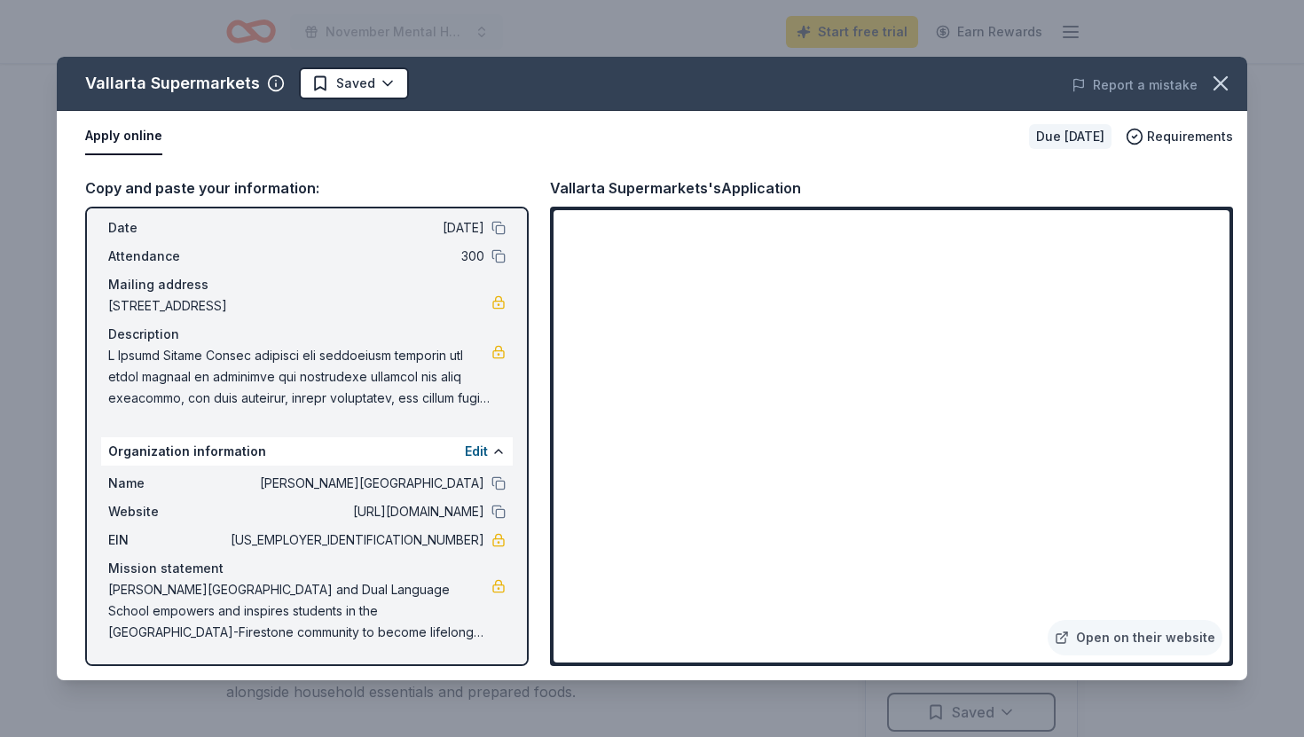
scroll to position [0, 0]
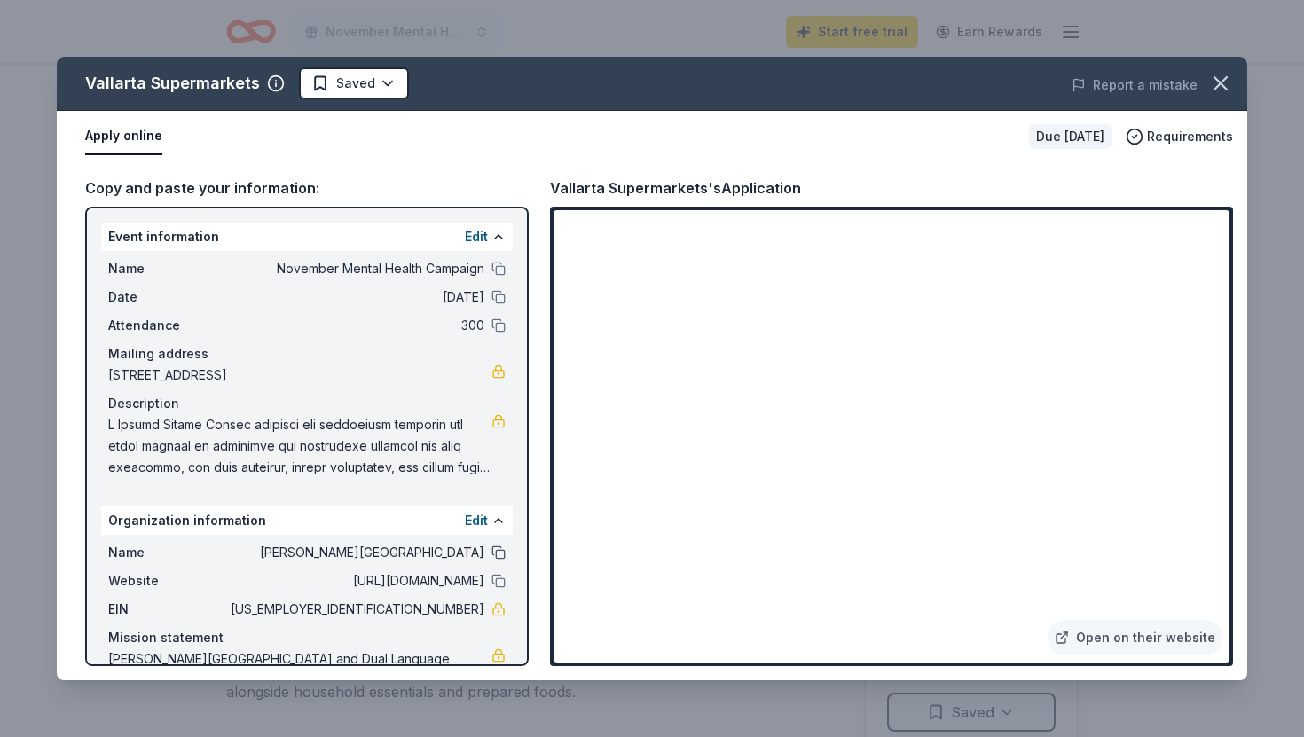
click at [500, 558] on button at bounding box center [499, 553] width 14 height 14
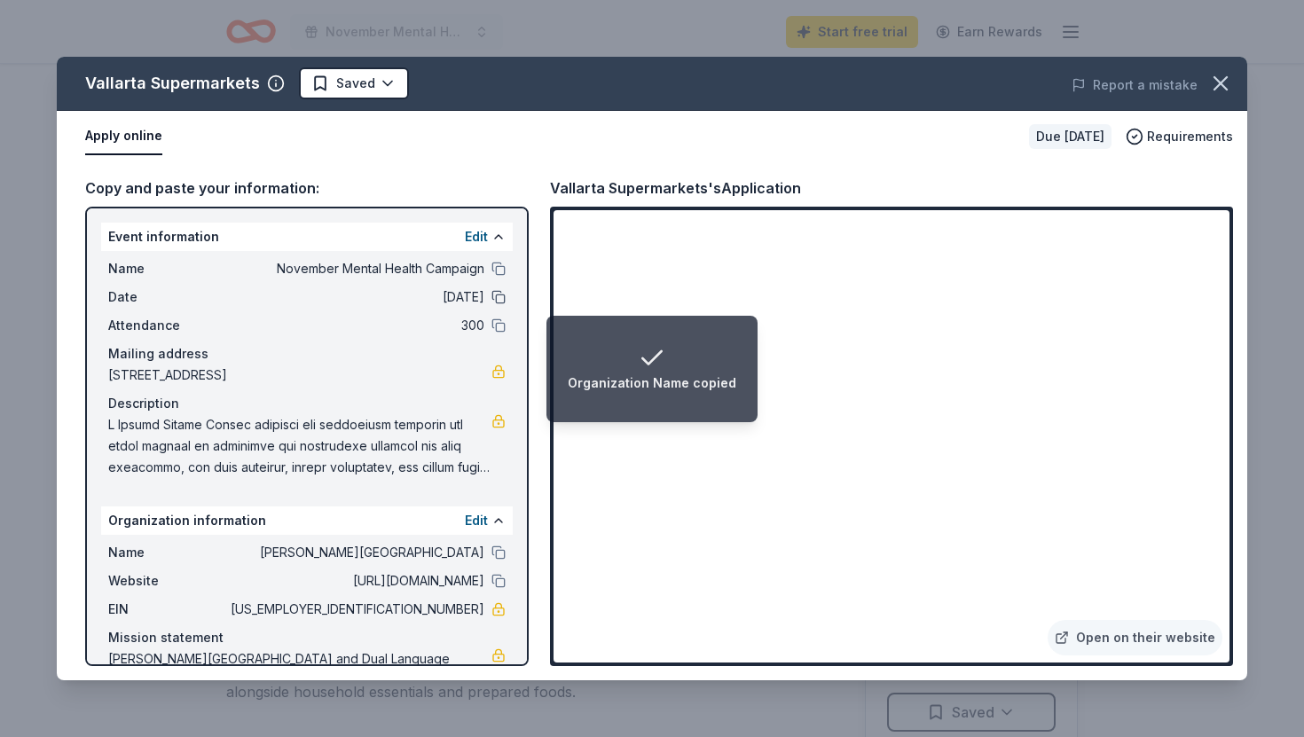
click at [502, 294] on button at bounding box center [499, 297] width 14 height 14
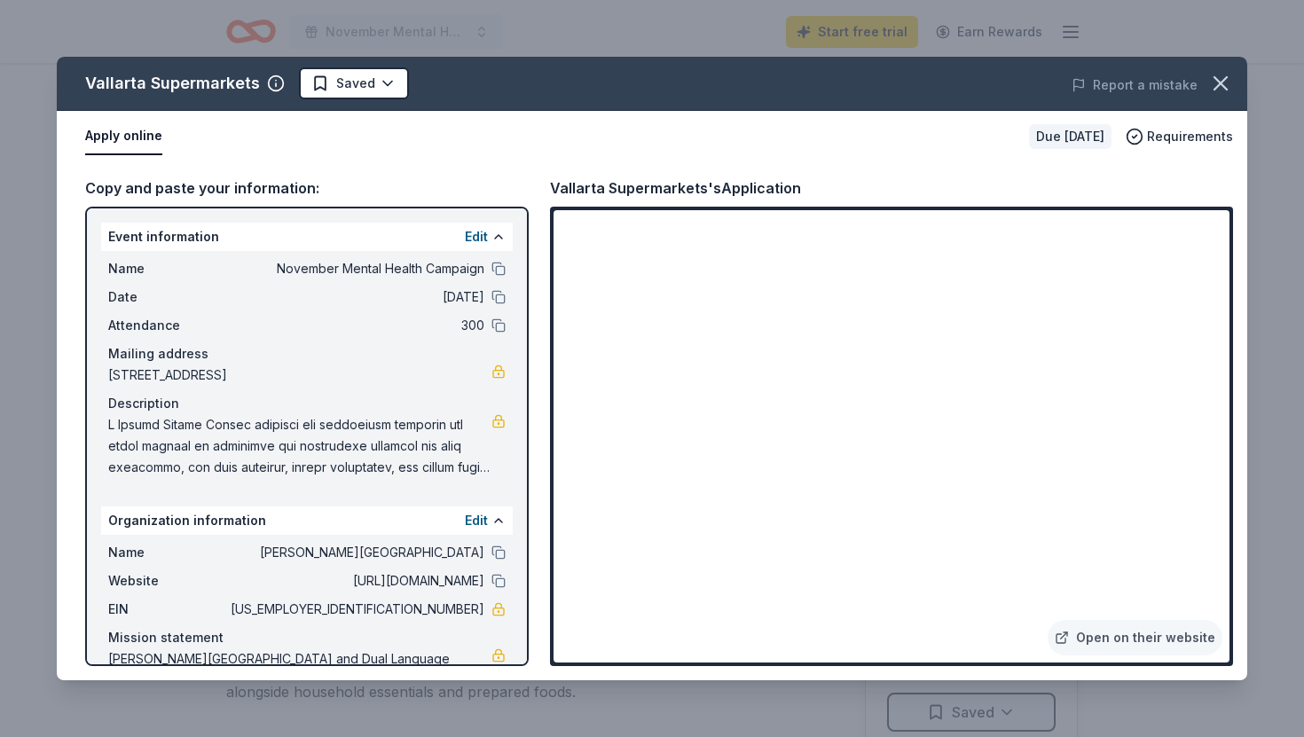
click at [489, 271] on div "Name November Mental Health Campaign" at bounding box center [306, 268] width 397 height 21
click at [492, 271] on button at bounding box center [499, 269] width 14 height 14
click at [495, 579] on button at bounding box center [499, 581] width 14 height 14
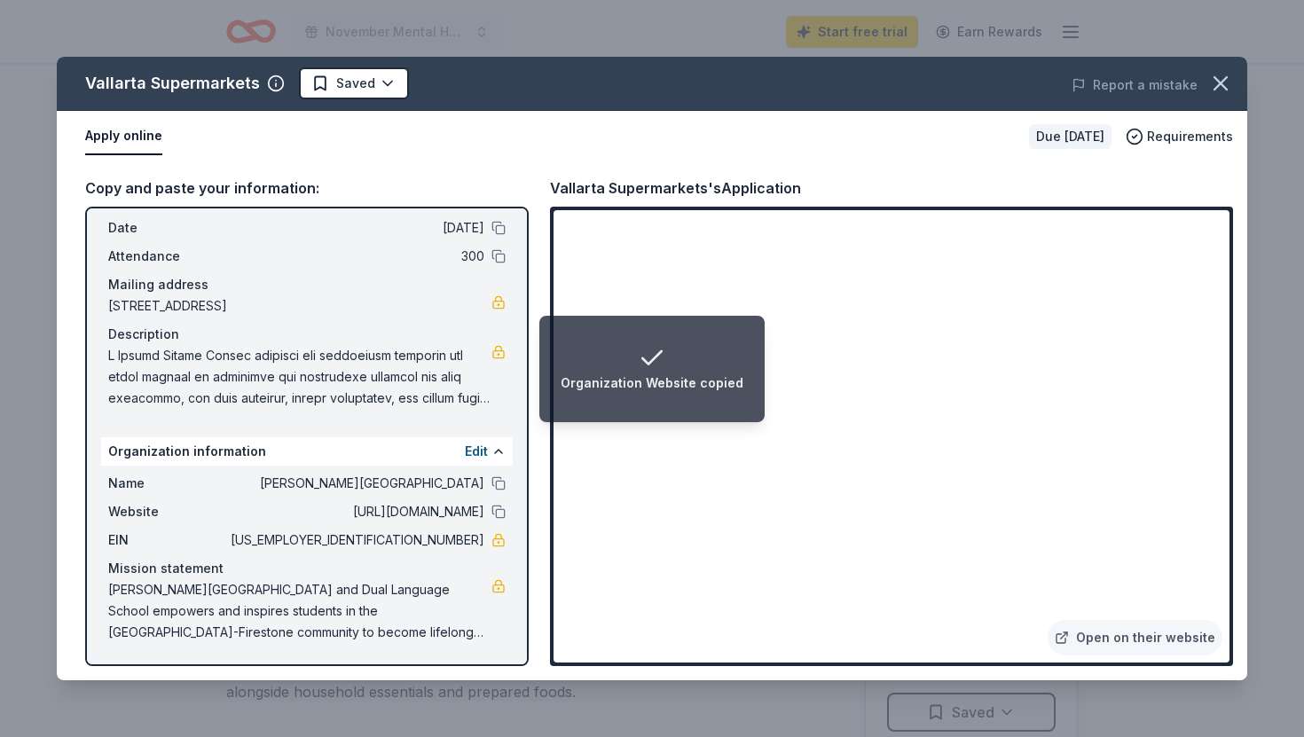
scroll to position [67, 0]
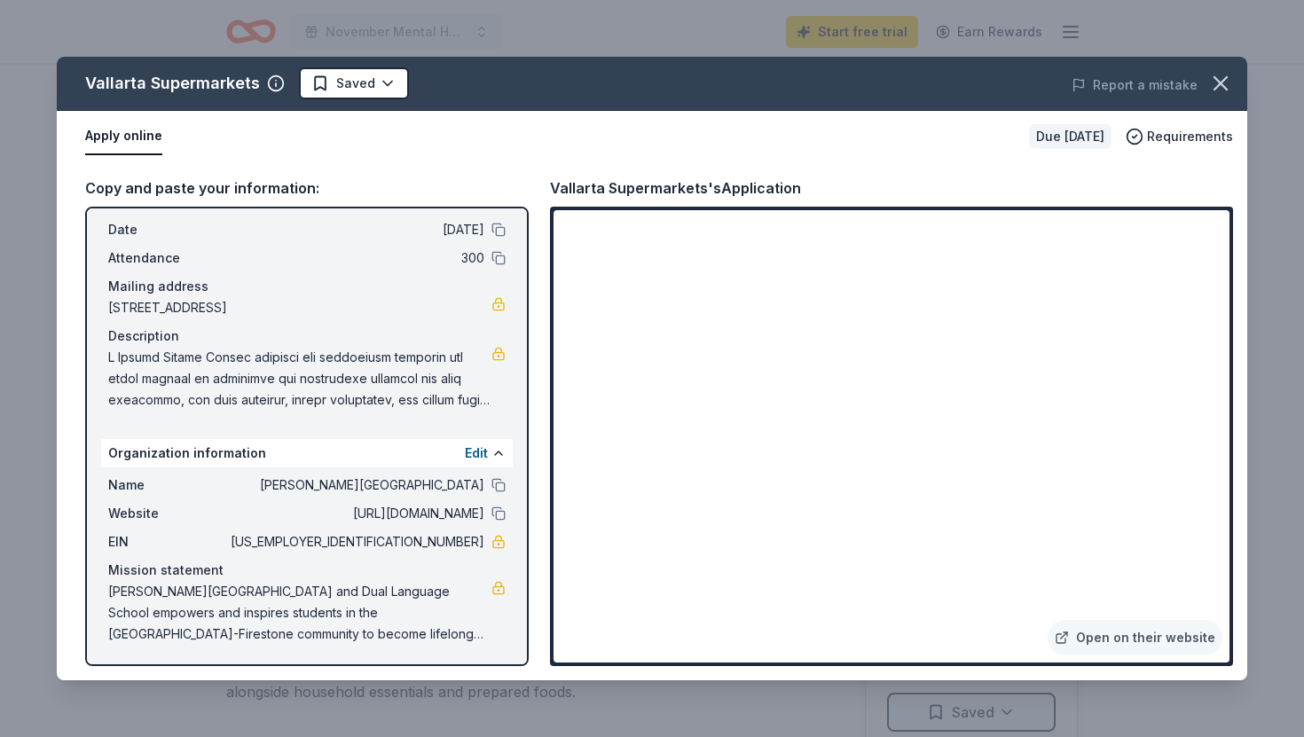
click at [389, 393] on span at bounding box center [299, 379] width 383 height 64
